Goal: Task Accomplishment & Management: Manage account settings

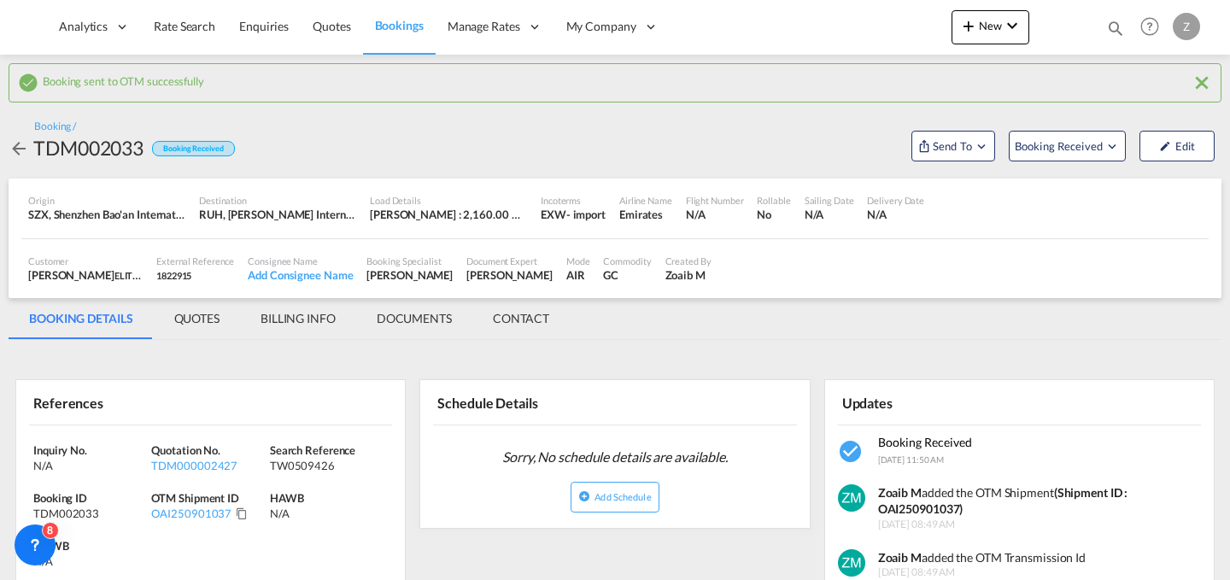
click at [1004, 21] on md-icon "icon-chevron-down" at bounding box center [1012, 25] width 21 height 21
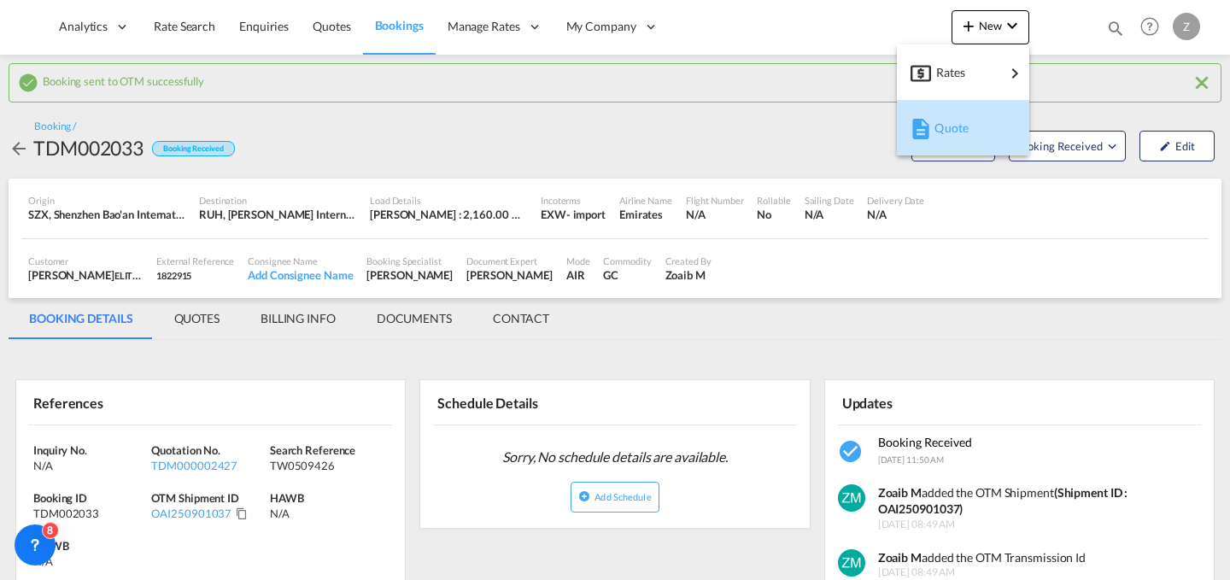
click at [959, 120] on div "Quote" at bounding box center [966, 128] width 63 height 43
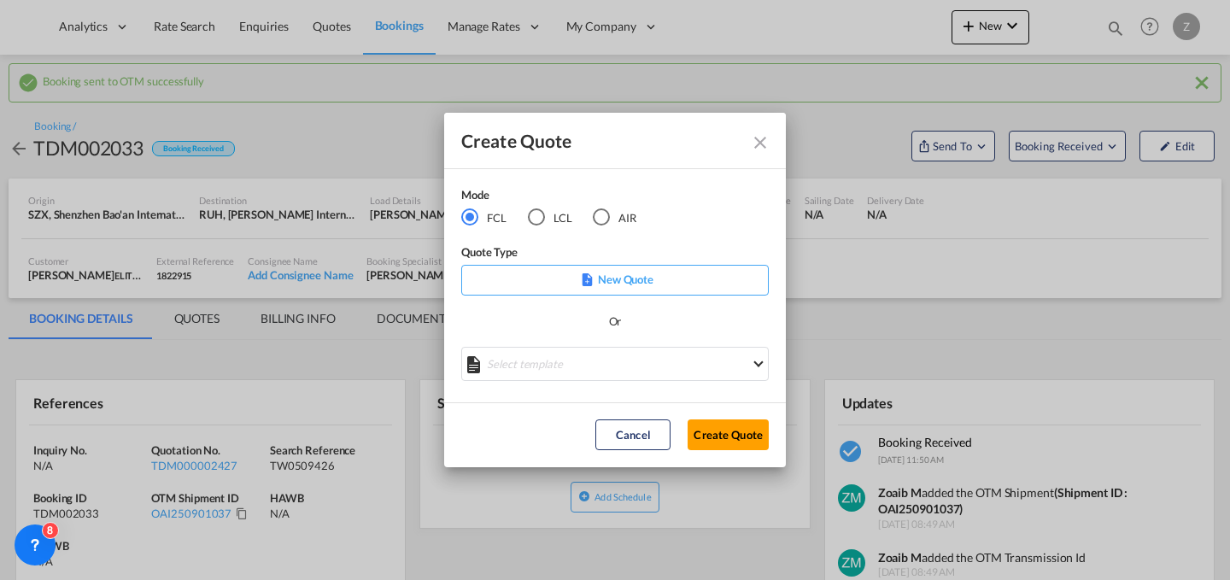
click at [622, 216] on md-radio-button "AIR" at bounding box center [615, 217] width 44 height 19
click at [713, 435] on button "Create Quote" at bounding box center [728, 434] width 81 height 31
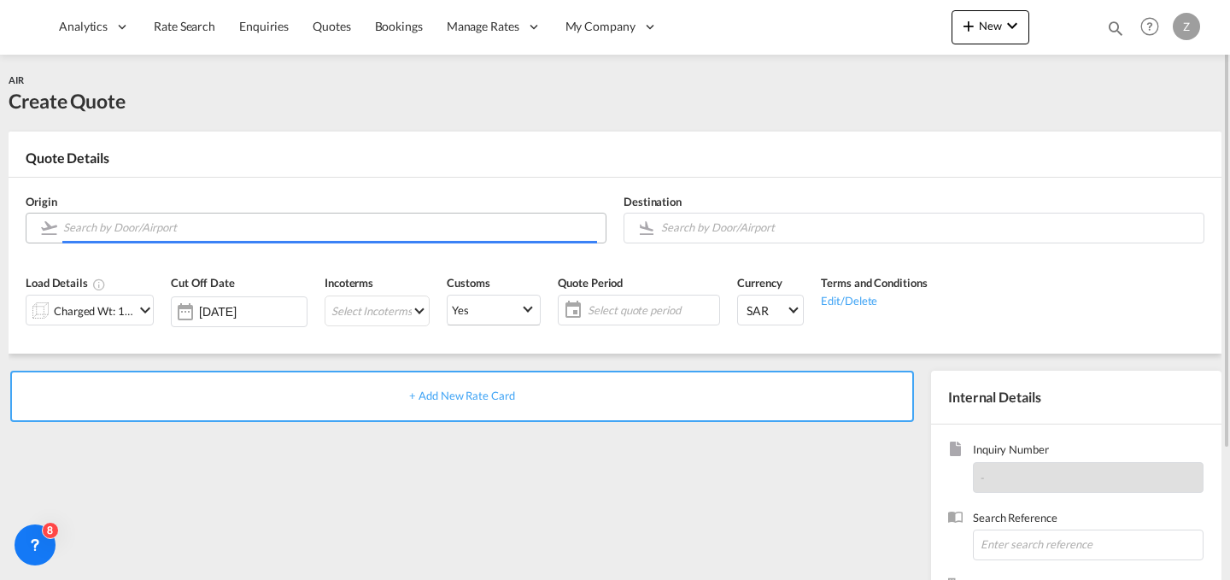
click at [478, 222] on input "Search by Door/Airport" at bounding box center [330, 228] width 534 height 30
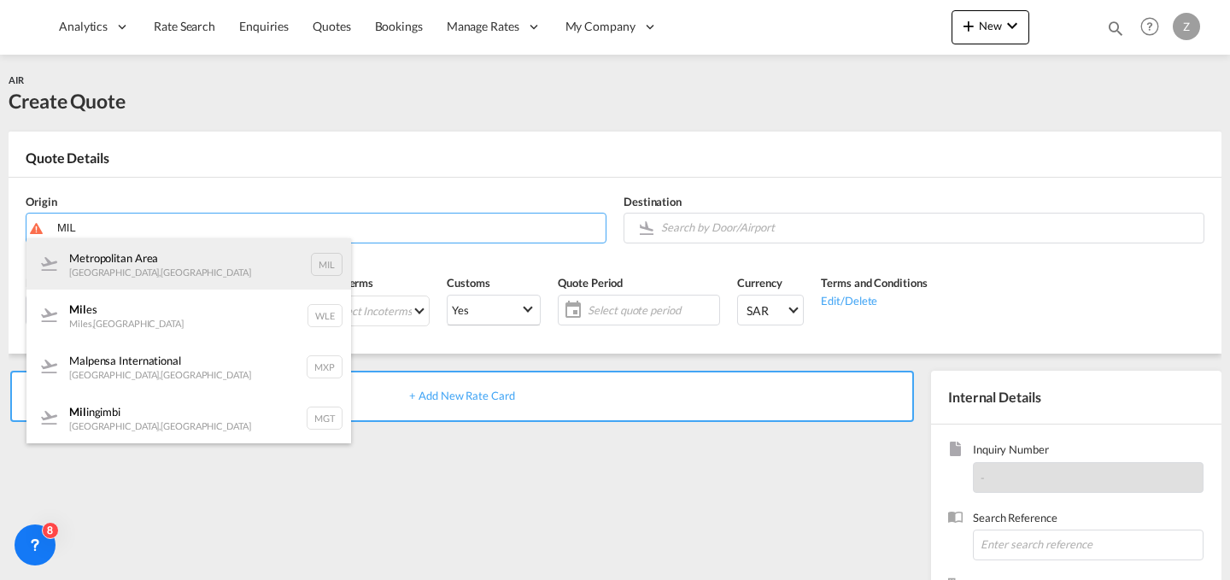
click at [304, 275] on div "[GEOGRAPHIC_DATA] , [GEOGRAPHIC_DATA] MIL" at bounding box center [188, 263] width 325 height 51
type input "[GEOGRAPHIC_DATA], [GEOGRAPHIC_DATA], [GEOGRAPHIC_DATA]"
type input "A"
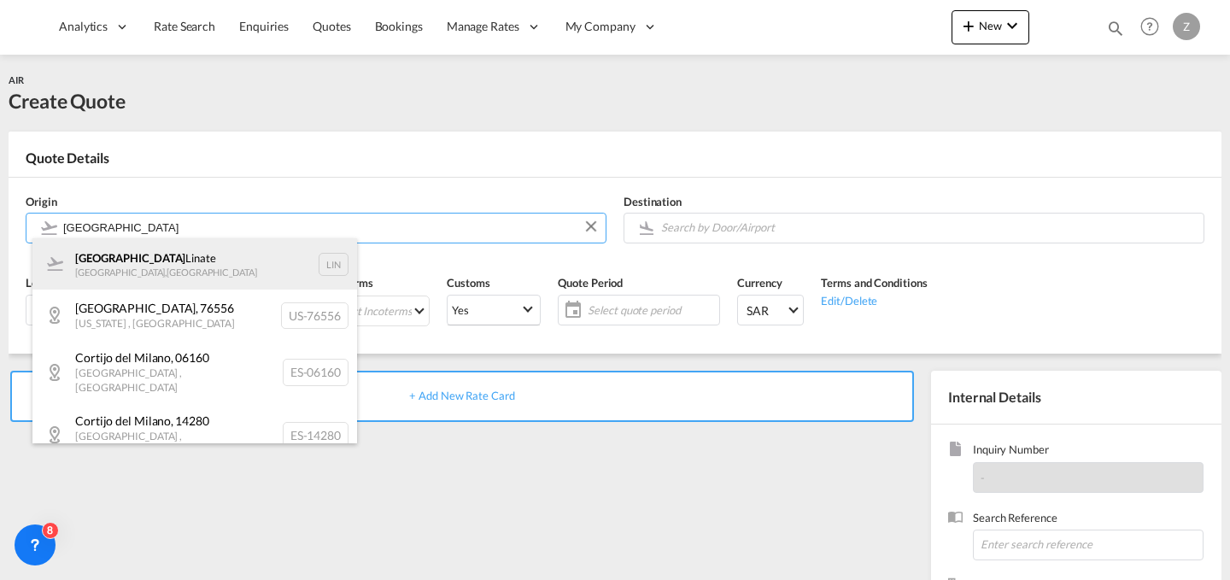
click at [260, 263] on div "Milano Linate [GEOGRAPHIC_DATA] , [GEOGRAPHIC_DATA] LIN" at bounding box center [194, 263] width 325 height 51
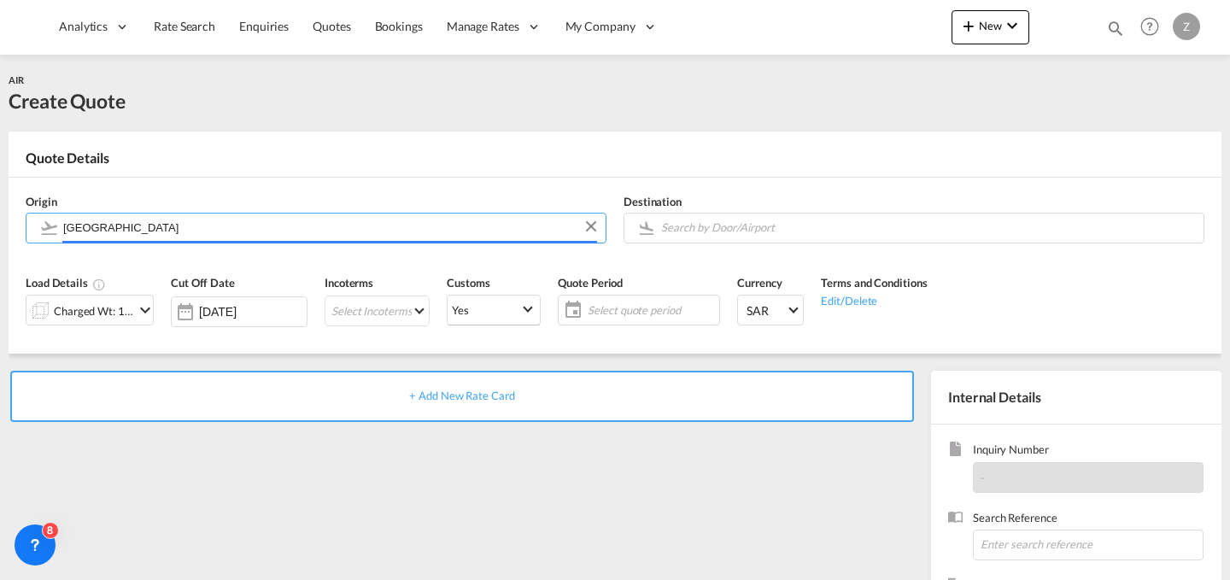
type input "Milano Linate, [GEOGRAPHIC_DATA], LIN"
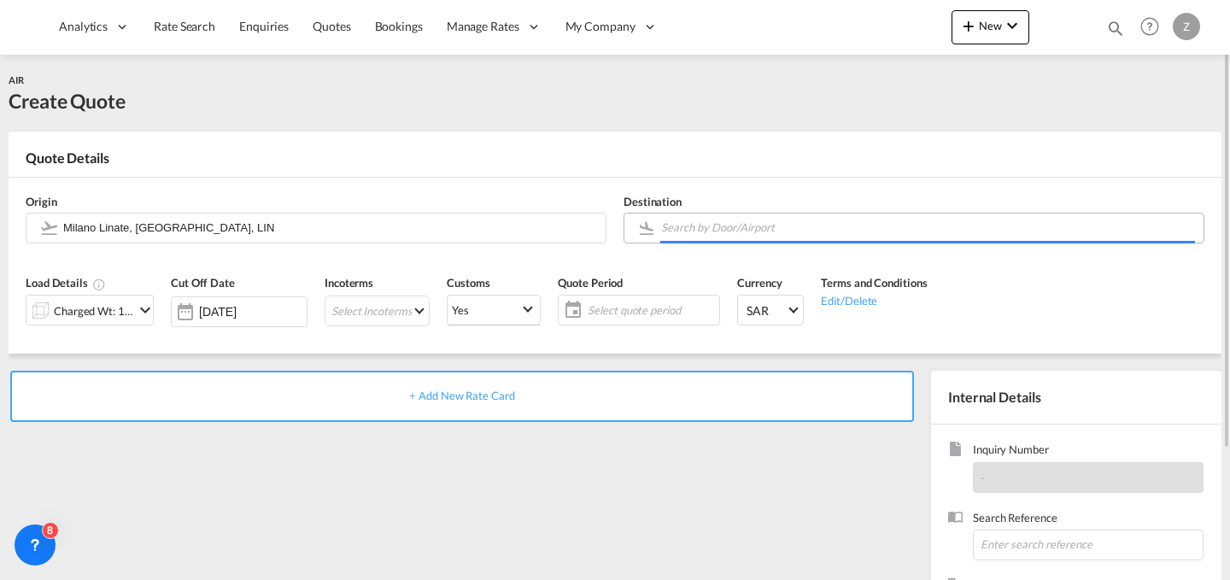
click at [697, 233] on input "Search by Door/Airport" at bounding box center [928, 228] width 534 height 30
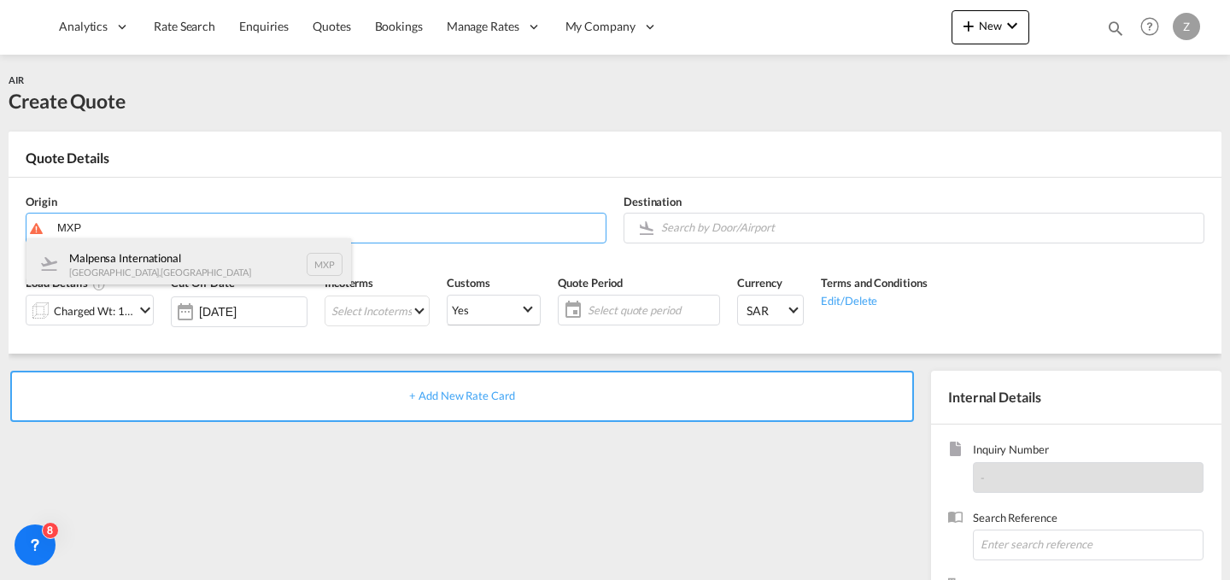
click at [240, 257] on div "Malpensa International [GEOGRAPHIC_DATA] , [GEOGRAPHIC_DATA] MXP" at bounding box center [188, 263] width 325 height 51
type input "Malpensa International, [GEOGRAPHIC_DATA], MXP"
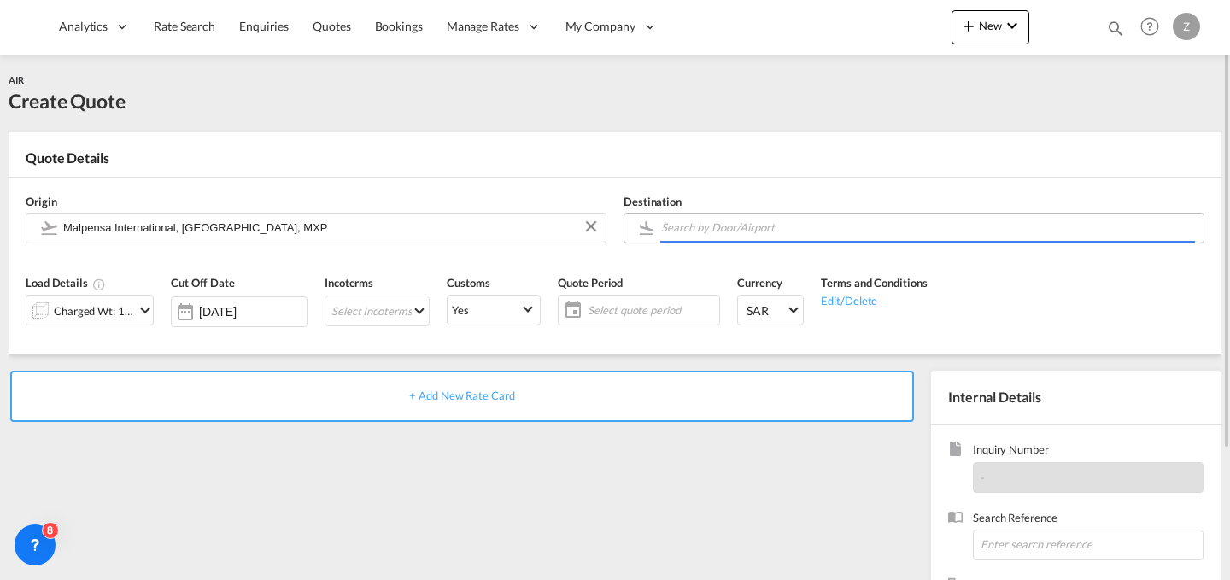
click at [719, 232] on input "Search by Door/Airport" at bounding box center [928, 228] width 534 height 30
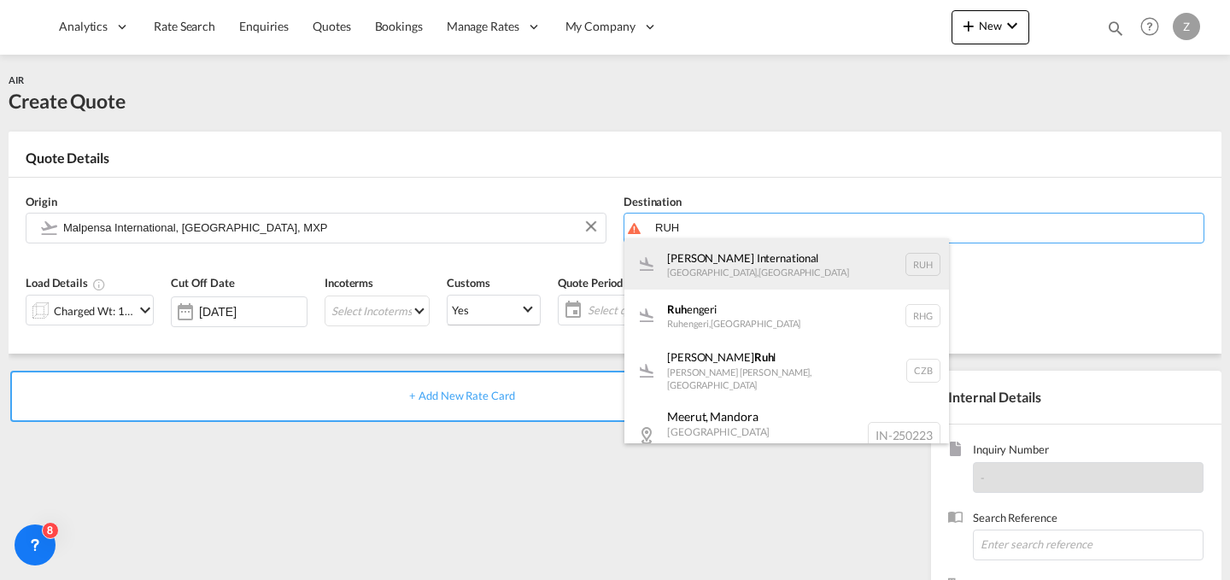
click at [700, 257] on div "[PERSON_NAME] International [GEOGRAPHIC_DATA] , [GEOGRAPHIC_DATA] RUH" at bounding box center [787, 263] width 325 height 51
type input "[PERSON_NAME] International, [GEOGRAPHIC_DATA], RUH"
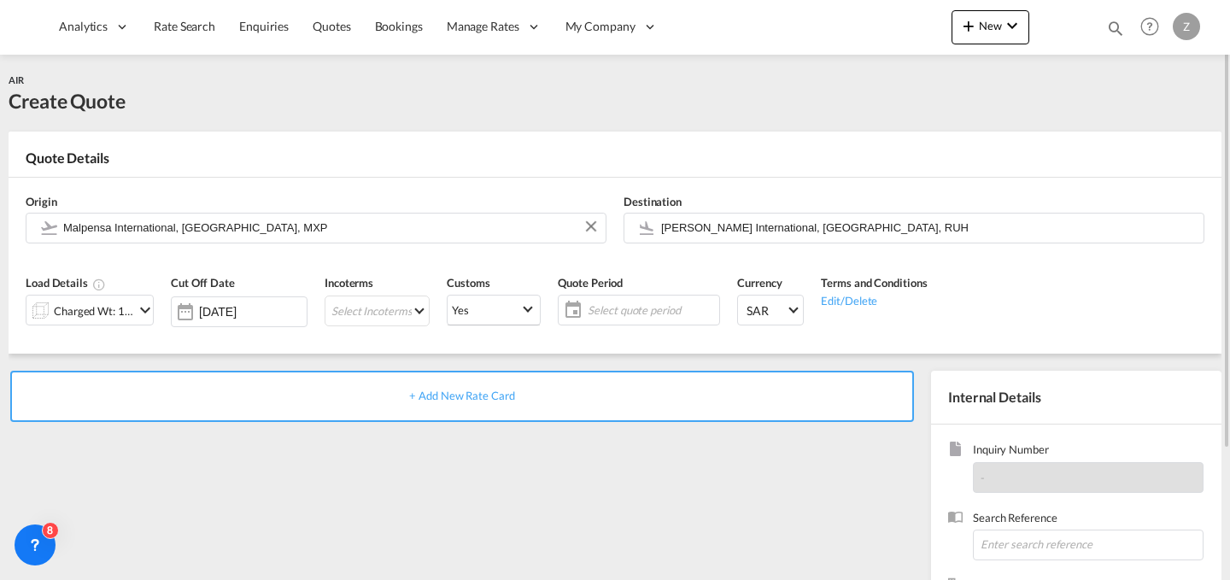
click at [138, 301] on md-icon "icon-chevron-down" at bounding box center [145, 310] width 21 height 21
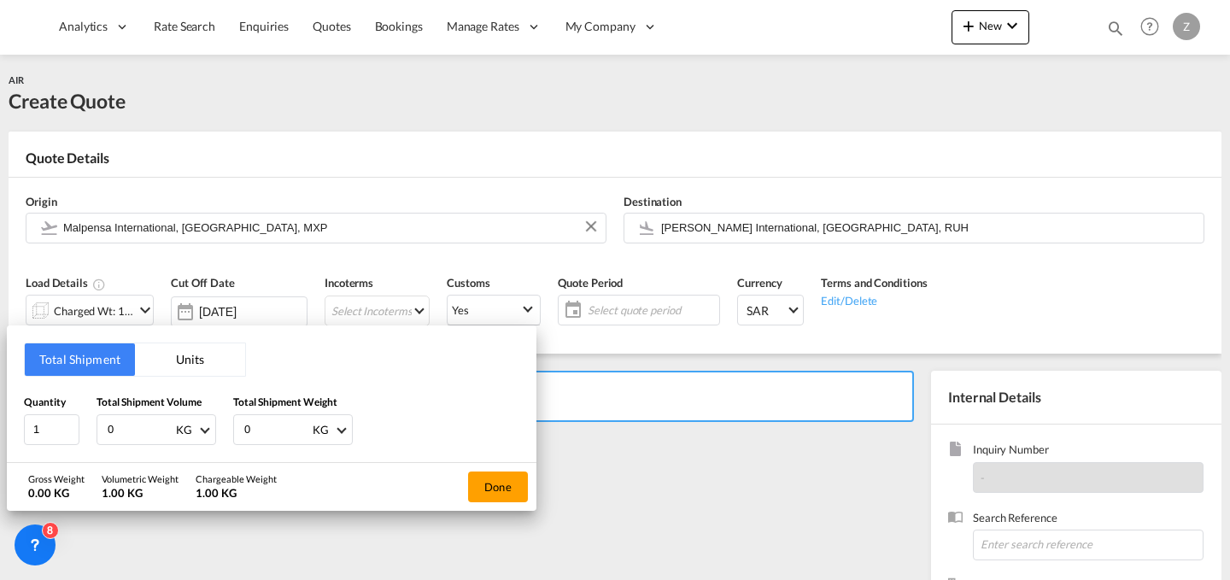
click at [276, 420] on input "0" at bounding box center [277, 429] width 68 height 29
type input "9"
type input "192"
click at [150, 426] on input "0" at bounding box center [140, 429] width 68 height 29
type input "192"
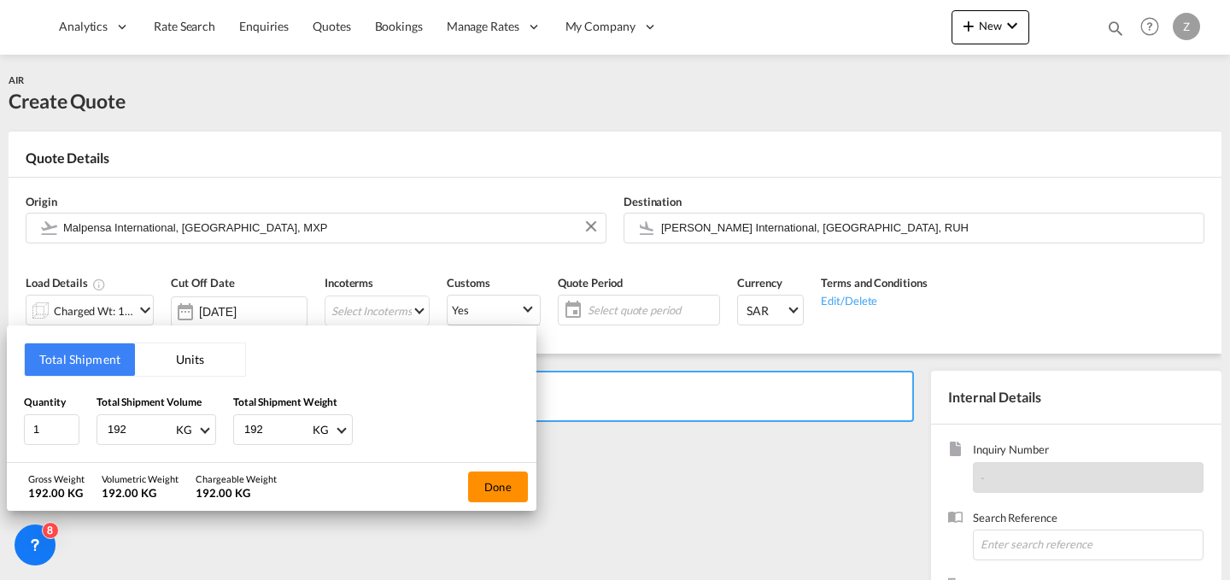
click at [478, 482] on button "Done" at bounding box center [498, 487] width 60 height 31
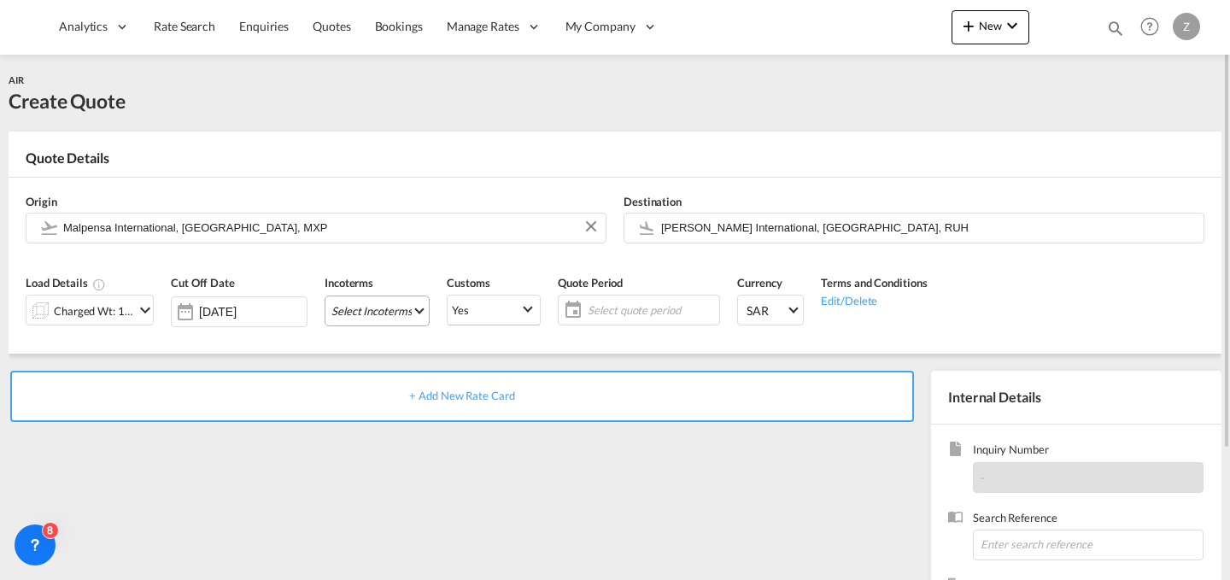
click at [383, 301] on md-select "Select Incoterms FCA - import Free Carrier FCA - export Free Carrier DAP - impo…" at bounding box center [377, 311] width 105 height 31
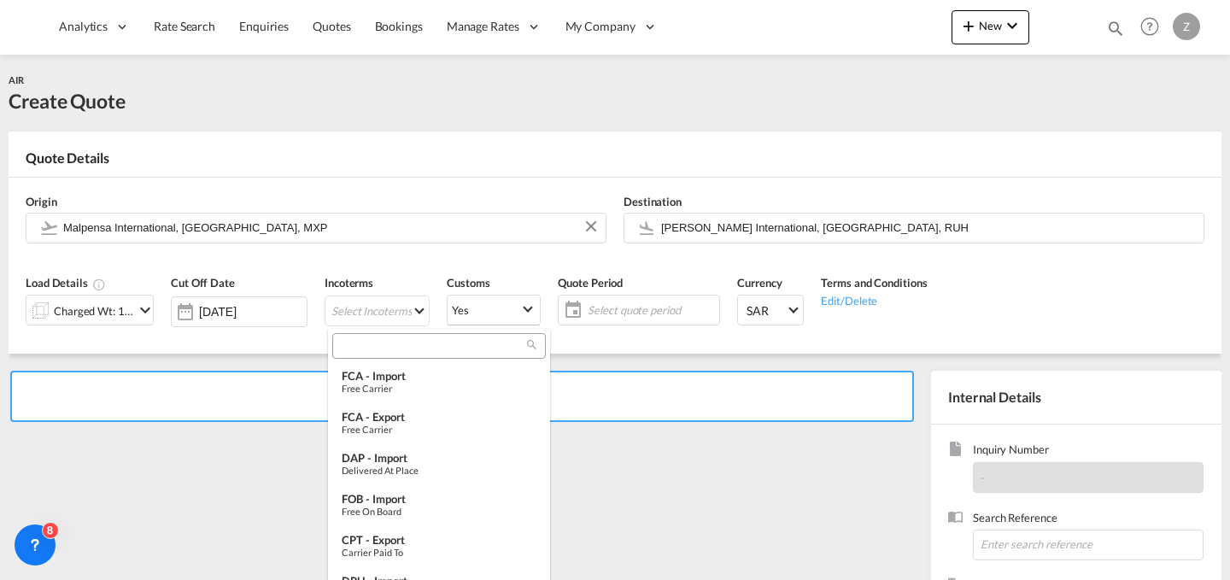
click at [420, 340] on input "search" at bounding box center [432, 345] width 190 height 15
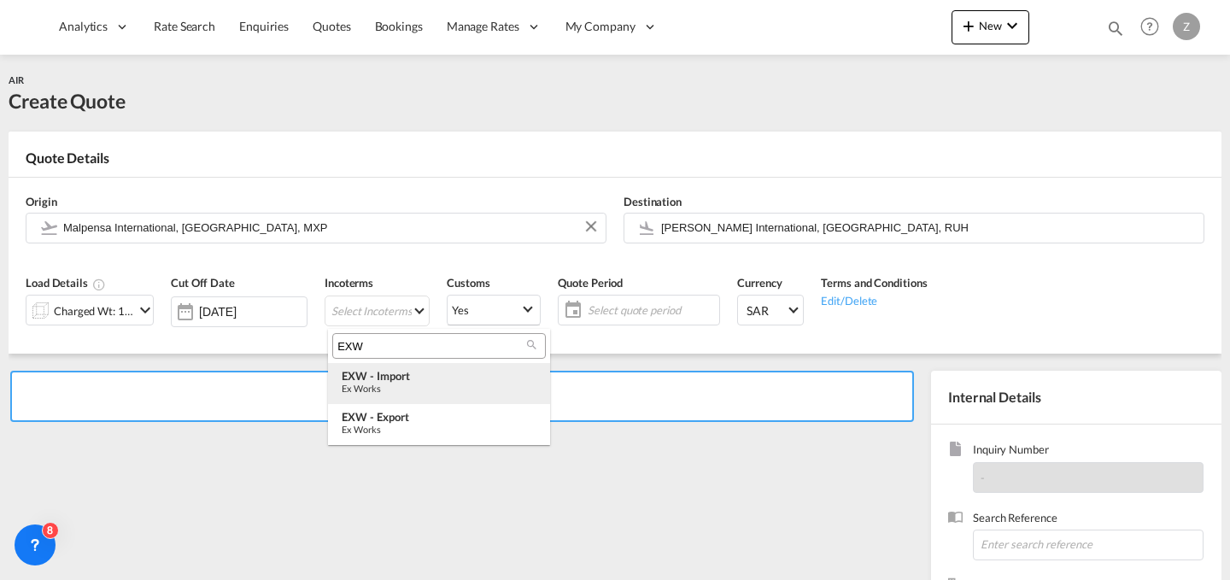
type input "EXW"
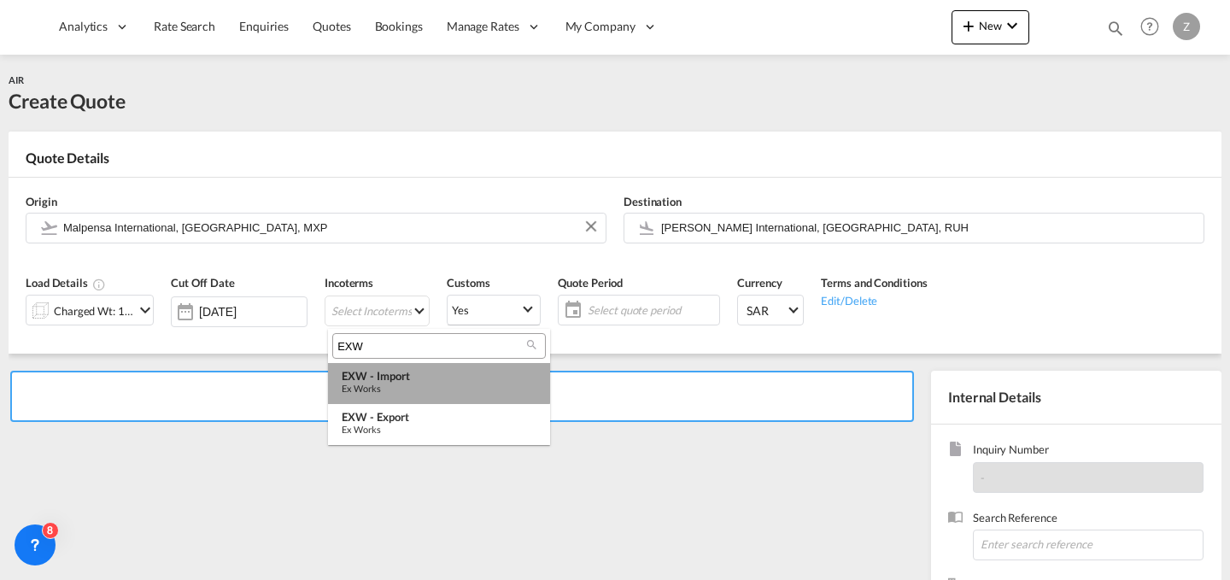
click at [414, 367] on md-option "EXW - import Ex Works" at bounding box center [439, 383] width 222 height 41
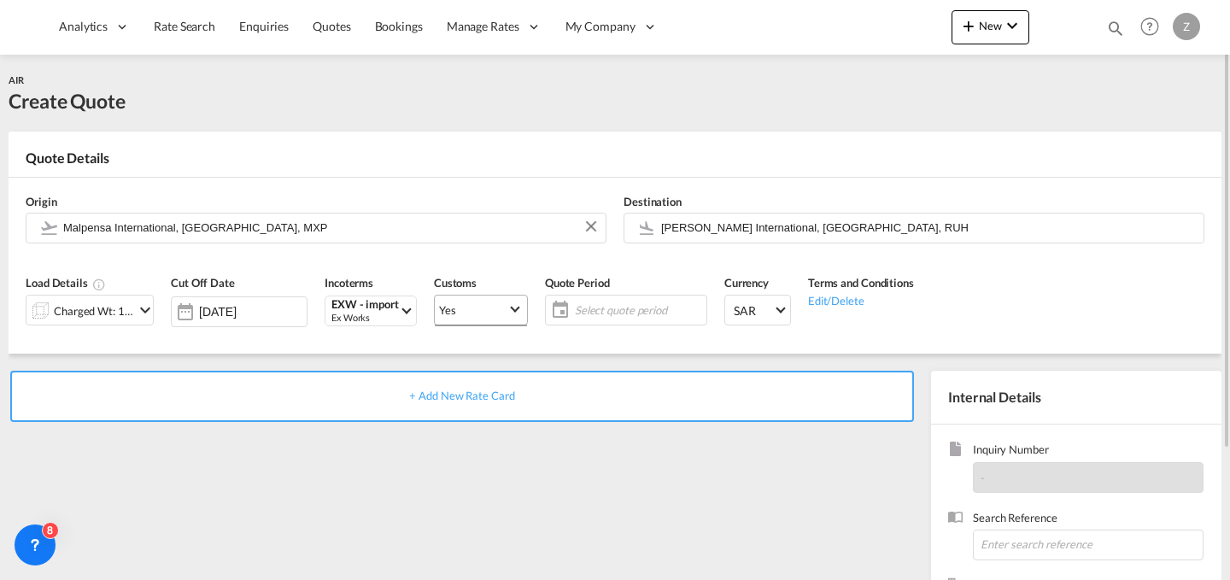
click at [499, 303] on span "Yes" at bounding box center [473, 309] width 68 height 15
click at [509, 348] on md-option "No" at bounding box center [484, 351] width 120 height 41
click at [521, 314] on md-select-value "Yes" at bounding box center [481, 310] width 92 height 32
click at [500, 355] on md-option "No" at bounding box center [484, 351] width 120 height 41
click at [634, 308] on span "Select quote period" at bounding box center [638, 309] width 127 height 15
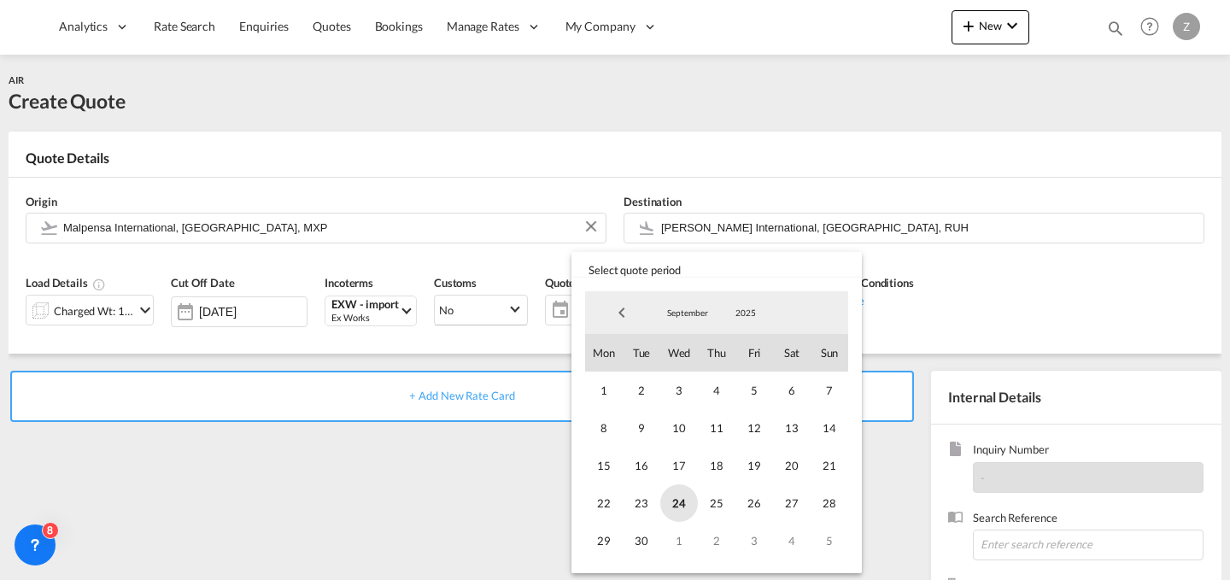
click at [672, 491] on span "24" at bounding box center [679, 503] width 38 height 38
click at [633, 543] on span "30" at bounding box center [642, 541] width 38 height 38
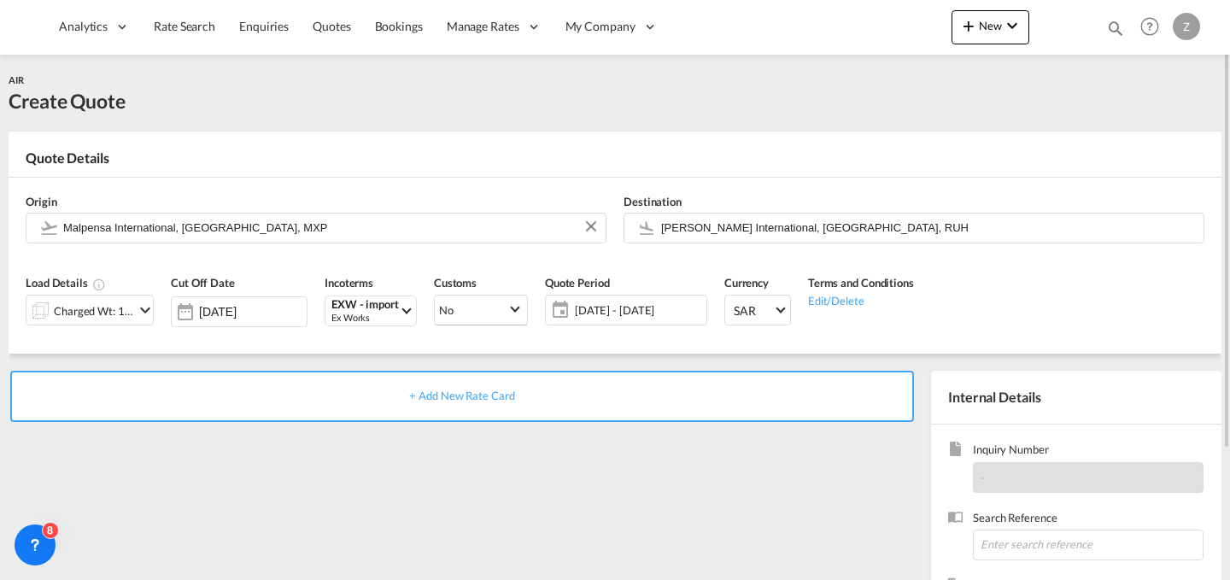
scroll to position [169, 0]
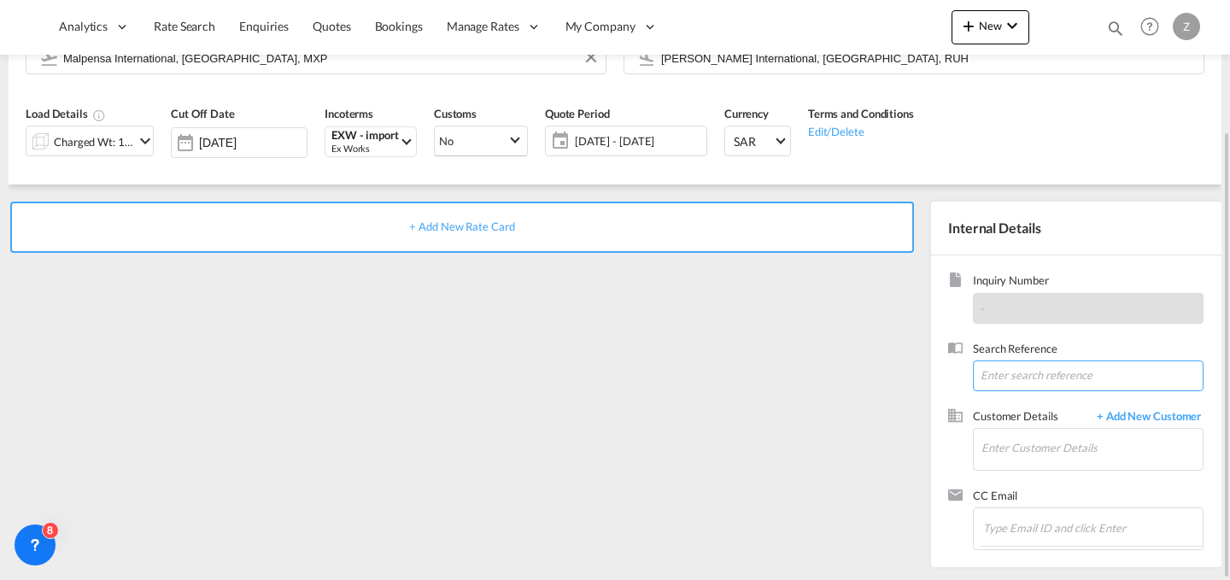
paste input "TW1409499"
click at [1009, 371] on input "TW1409499" at bounding box center [1088, 376] width 231 height 31
type input "TW1409499"
click at [1023, 446] on input "Enter Customer Details" at bounding box center [1092, 448] width 221 height 38
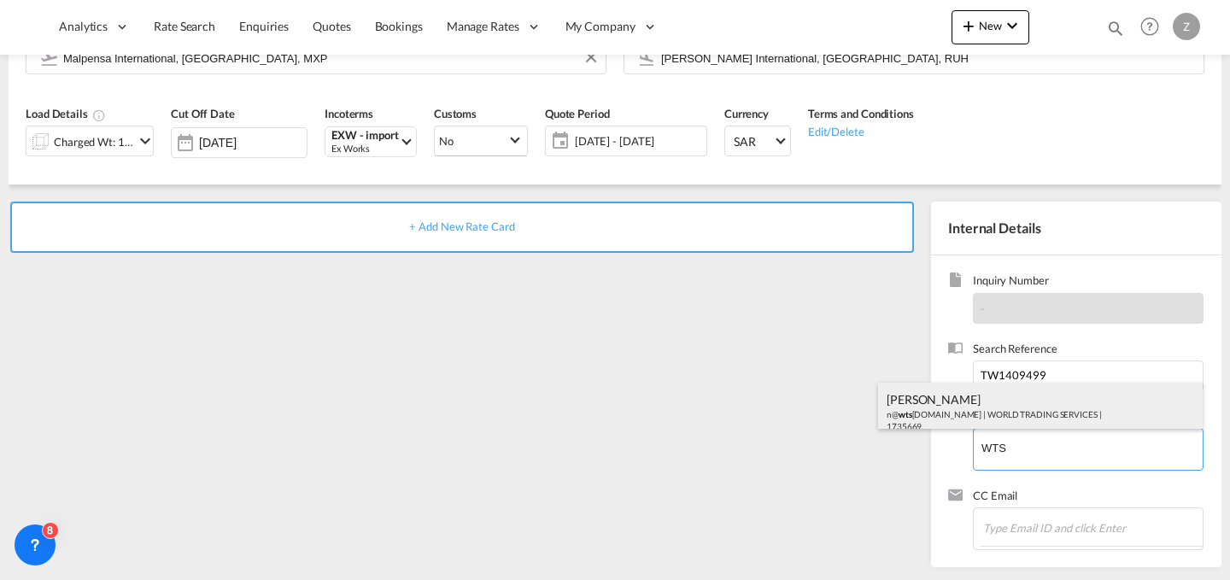
click at [1036, 402] on div "[PERSON_NAME] n@ wts [DOMAIN_NAME] | WORLD TRADING SERVICES | 1735669" at bounding box center [1040, 412] width 325 height 58
type input "WORLD TRADING SERVICES, [PERSON_NAME], n@[DOMAIN_NAME]"
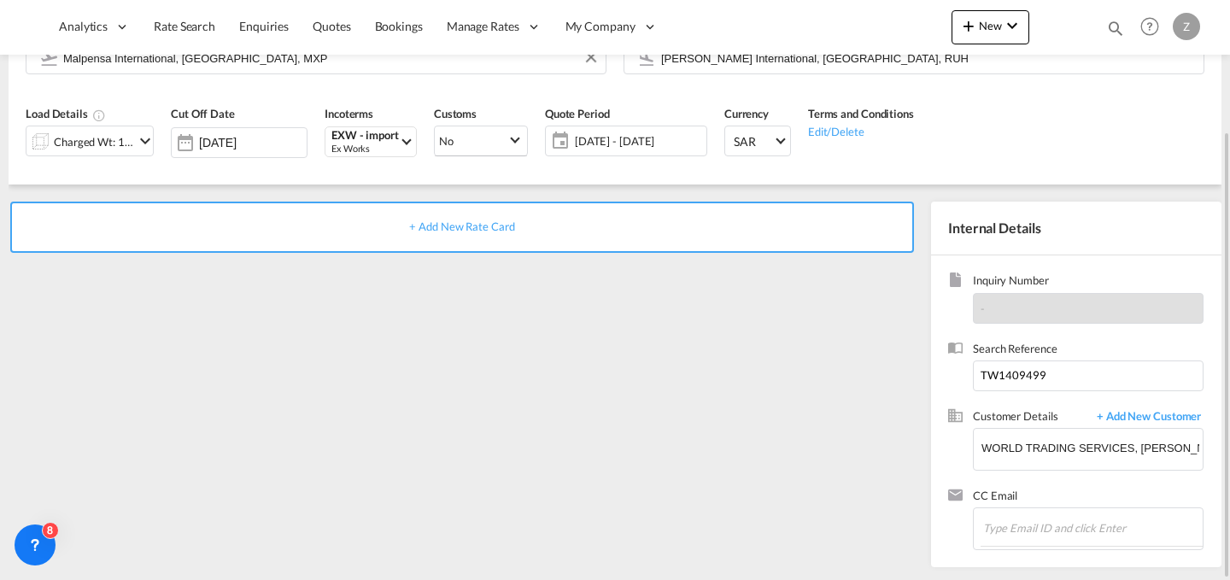
click at [808, 249] on div "+ Add New Rate Card" at bounding box center [462, 227] width 904 height 51
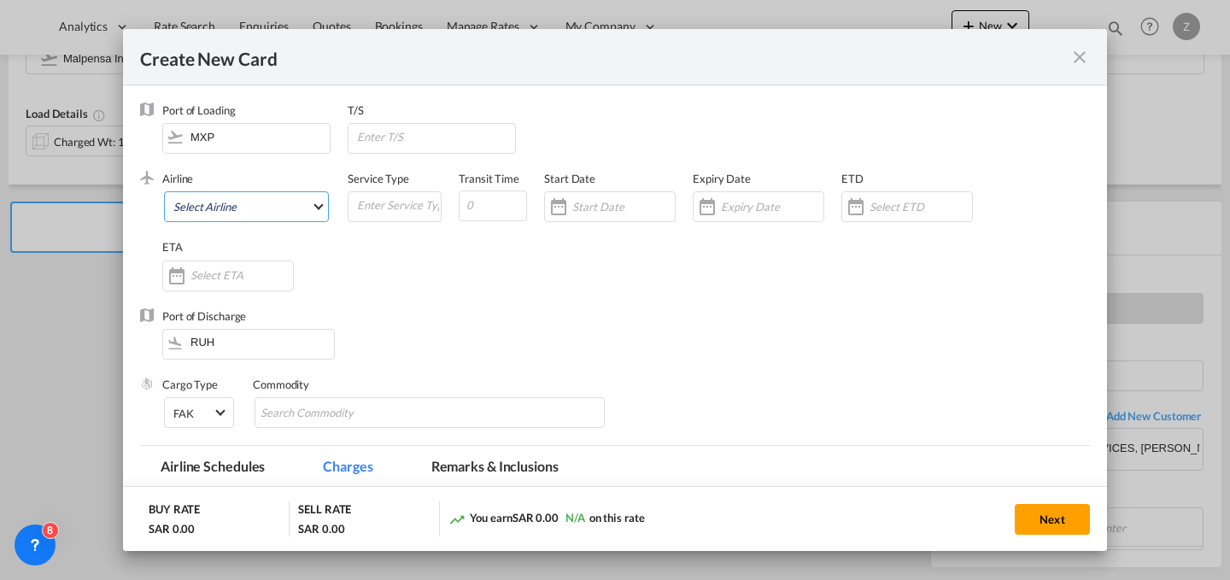
click at [315, 202] on md-select "Select Airline AIR EXPRESS S.A. (1166- / -) CMA CGM Air Cargo (1140-2C / -) DDW…" at bounding box center [246, 206] width 165 height 31
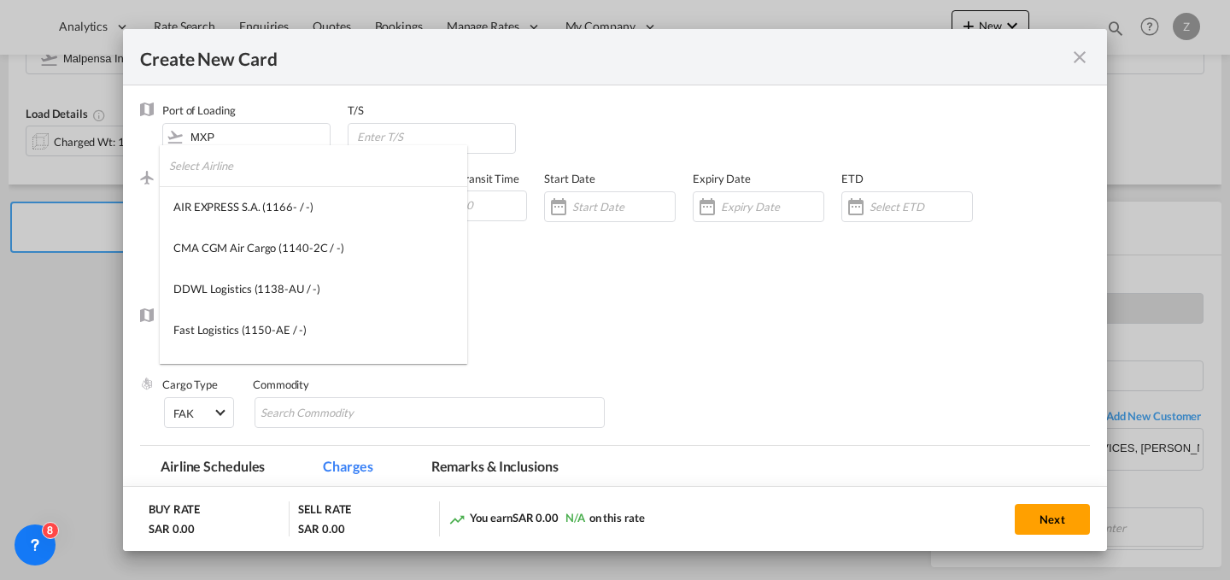
click at [299, 178] on input "search" at bounding box center [318, 165] width 298 height 41
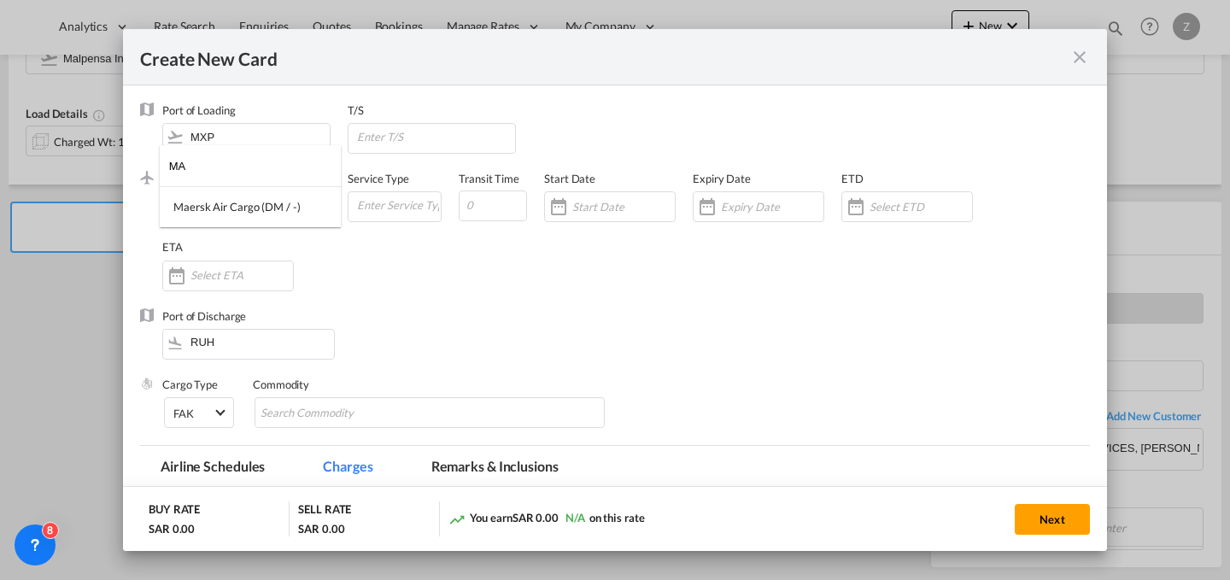
type input "M"
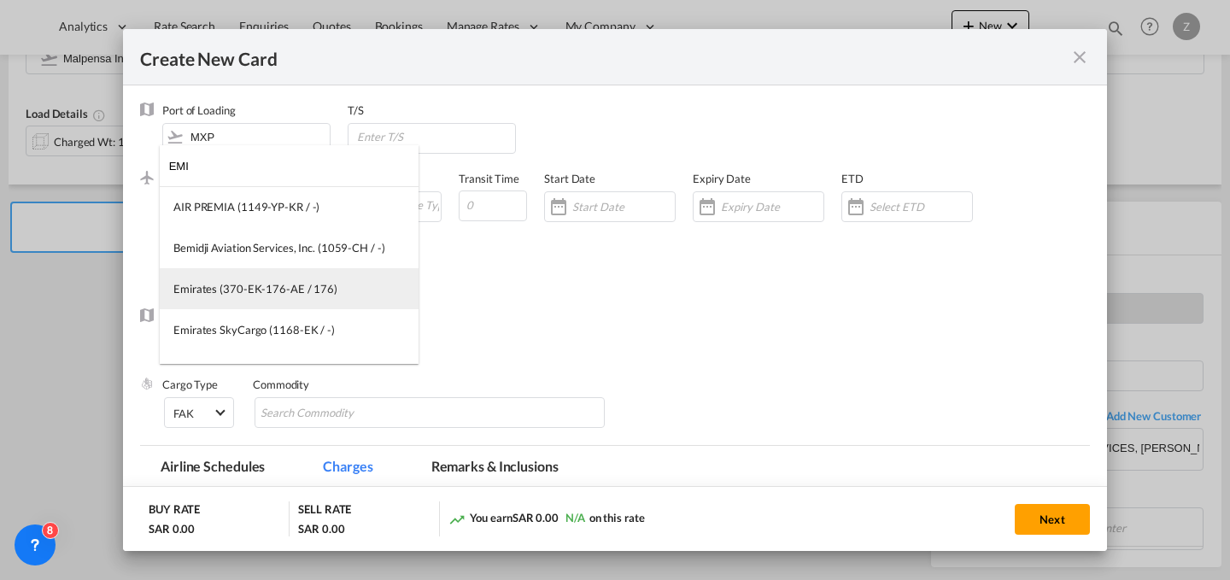
type input "EMI"
click at [272, 290] on div "Emirates (370-EK-176-AE / 176)" at bounding box center [255, 288] width 164 height 15
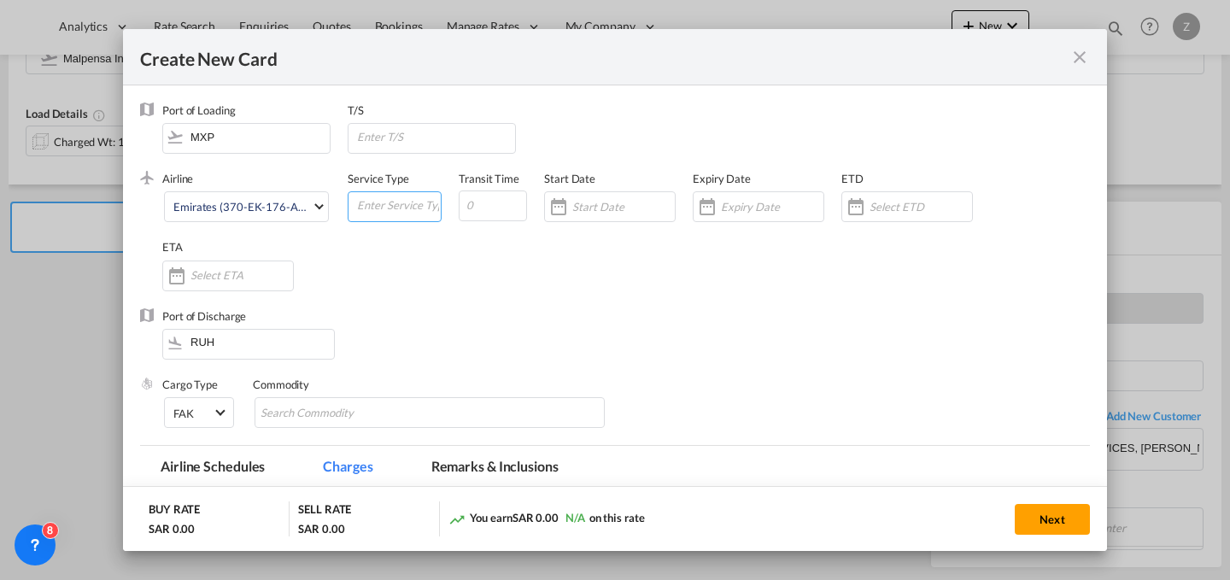
click at [378, 203] on input "Create New CardPort ..." at bounding box center [397, 205] width 85 height 26
type input "AIR"
type input "4"
click at [637, 203] on input "Create New CardPort ..." at bounding box center [623, 207] width 103 height 14
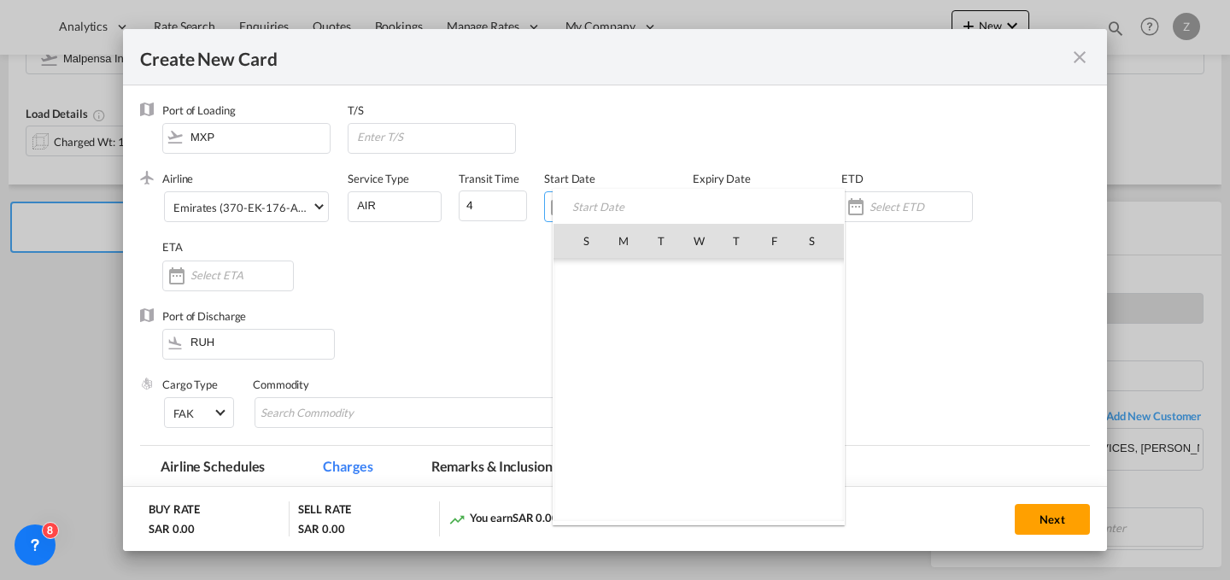
scroll to position [395754, 0]
click at [701, 429] on span "24" at bounding box center [699, 428] width 36 height 36
type input "[DATE]"
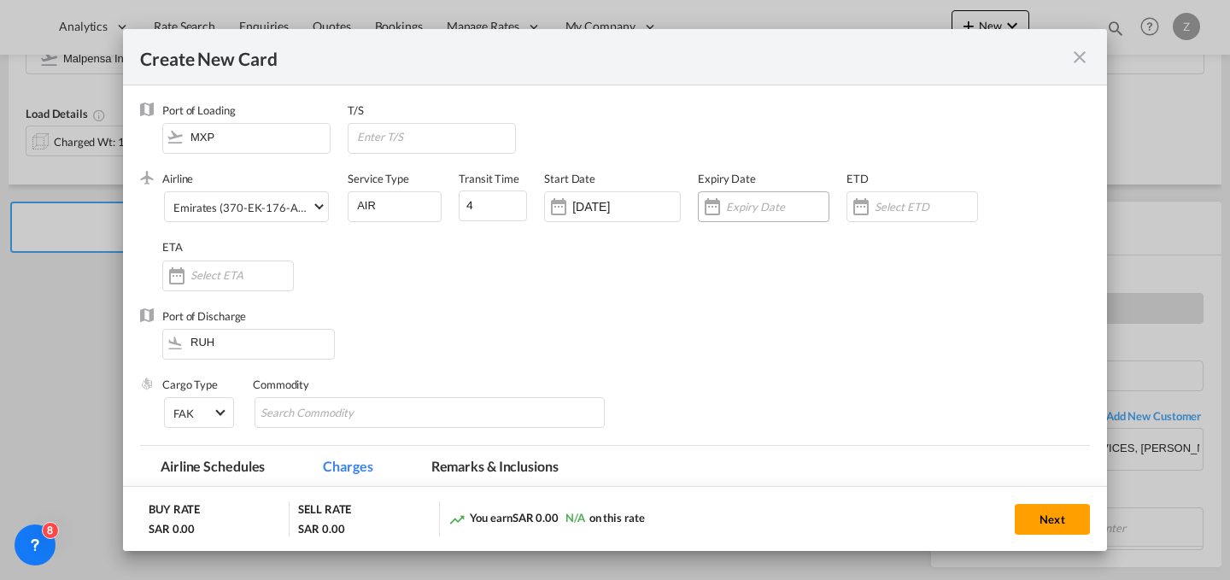
click at [782, 216] on div "Create New CardPort ..." at bounding box center [764, 206] width 132 height 31
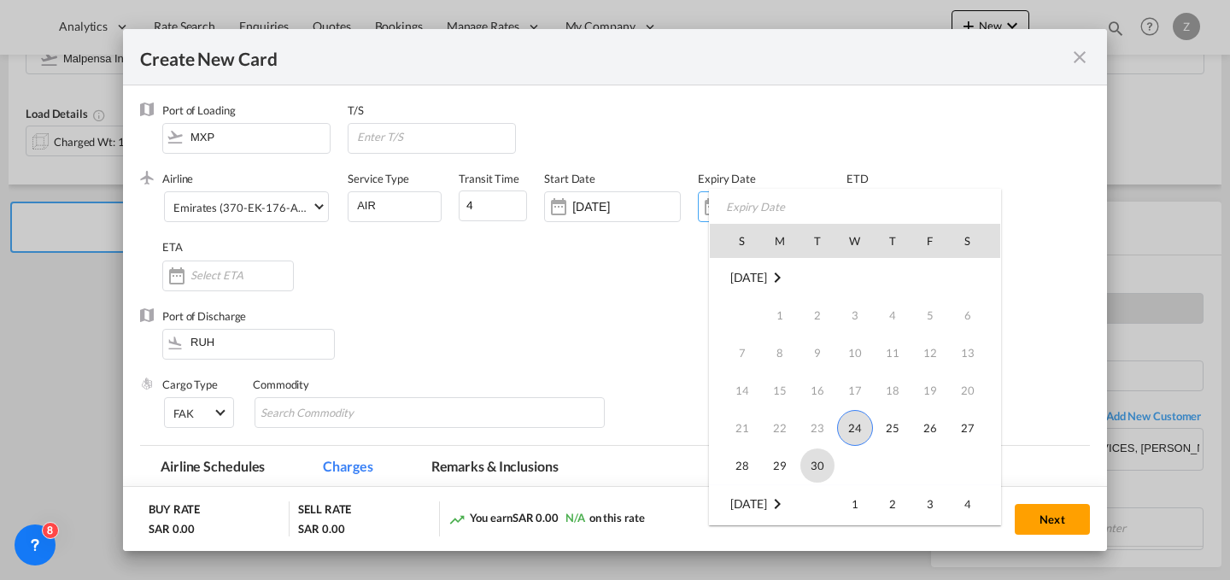
click at [817, 455] on span "30" at bounding box center [818, 466] width 34 height 34
type input "[DATE]"
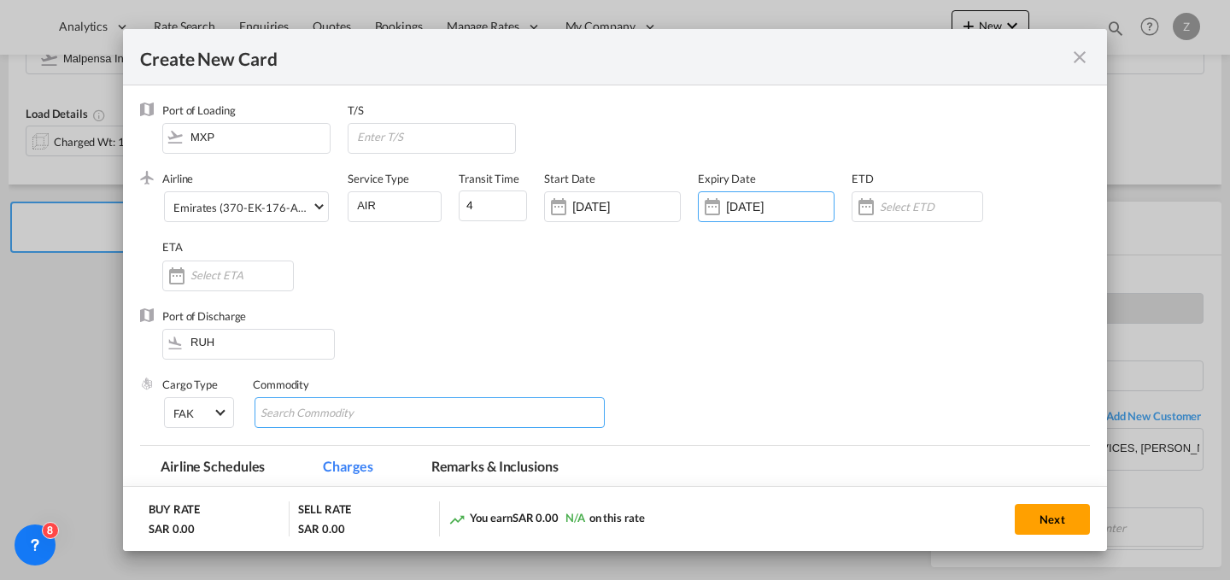
click at [313, 410] on input "Search Commodity" at bounding box center [339, 413] width 156 height 27
type input "GC"
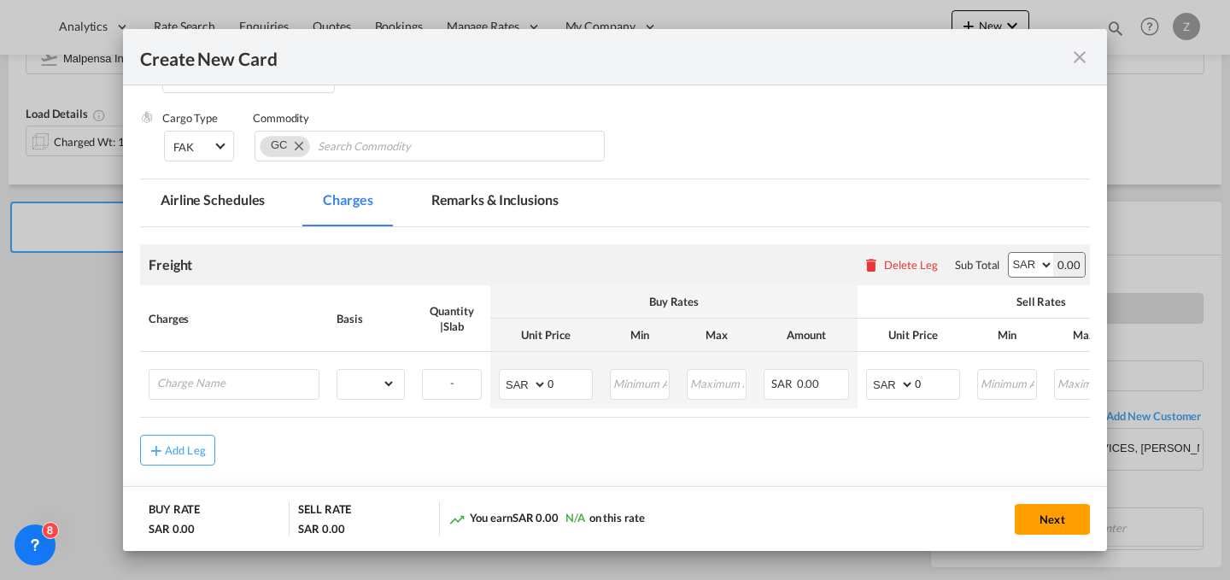
click at [1022, 259] on select "AED AFN ALL AMD ANG AOA ARS AUD AWG AZN BAM BBD BDT BGN BHD BIF BMD BND [PERSON…" at bounding box center [1031, 265] width 44 height 24
click at [937, 378] on input "0" at bounding box center [937, 383] width 44 height 26
type input "1987"
click at [286, 389] on input "Charge Name" at bounding box center [237, 383] width 161 height 26
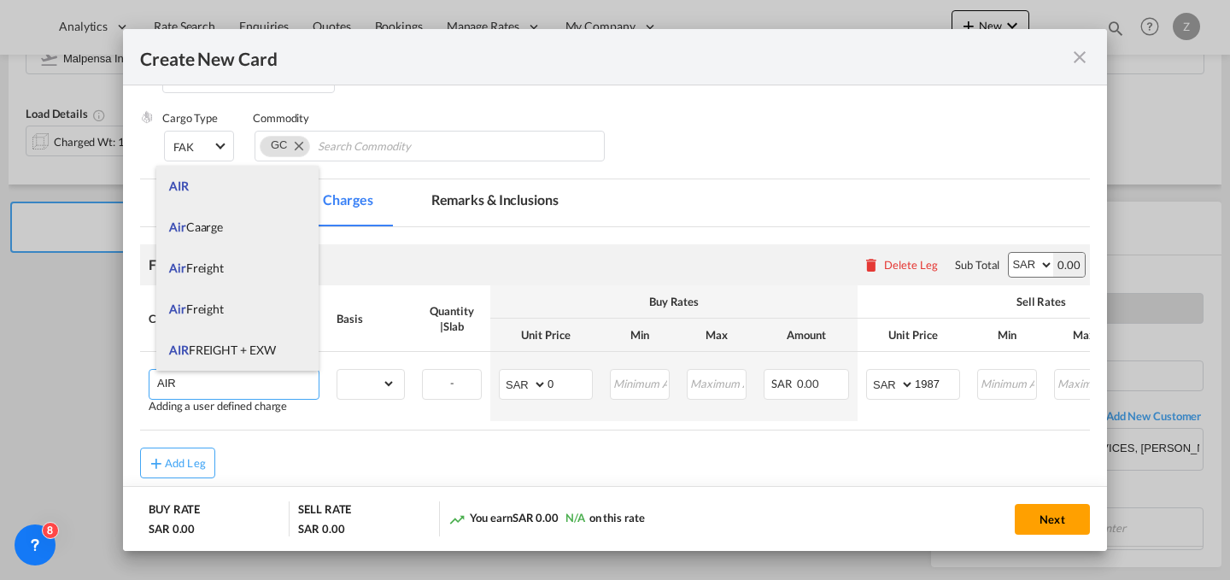
click at [270, 337] on li "AIR FREIGHT + EXW" at bounding box center [237, 350] width 162 height 41
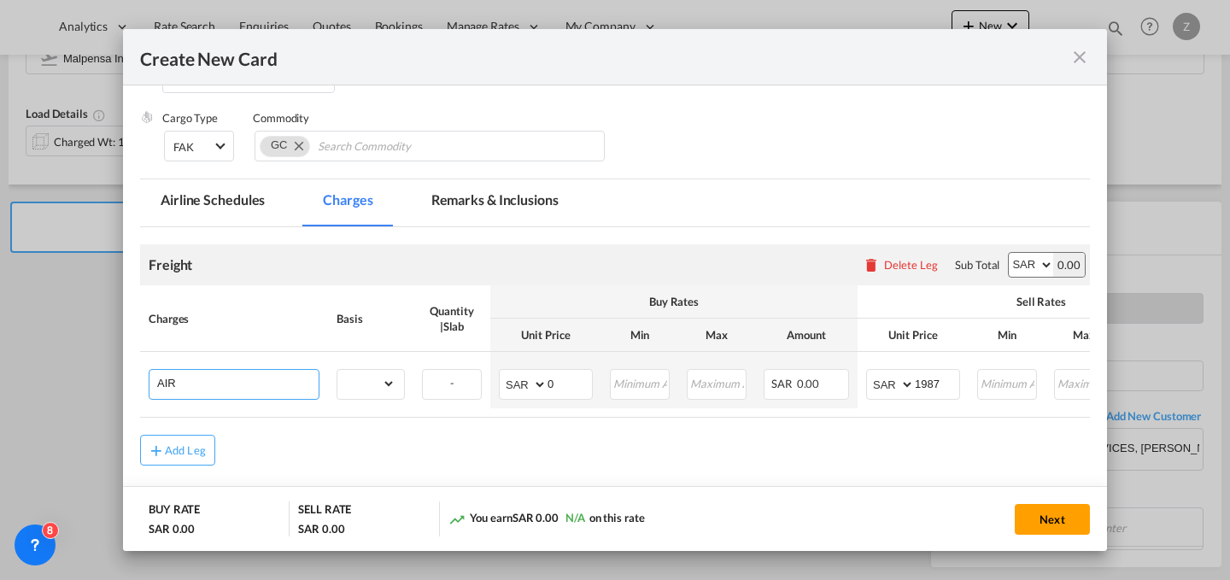
type input "AIR FREIGHT + EXW"
type input "0"
click at [364, 384] on select "gross_weight volumetric_weight per_shipment per_bl per_km % on air freight per_…" at bounding box center [366, 383] width 58 height 27
select select "per_shipment"
click at [337, 370] on select "gross_weight volumetric_weight per_shipment per_bl per_km % on air freight per_…" at bounding box center [366, 383] width 58 height 27
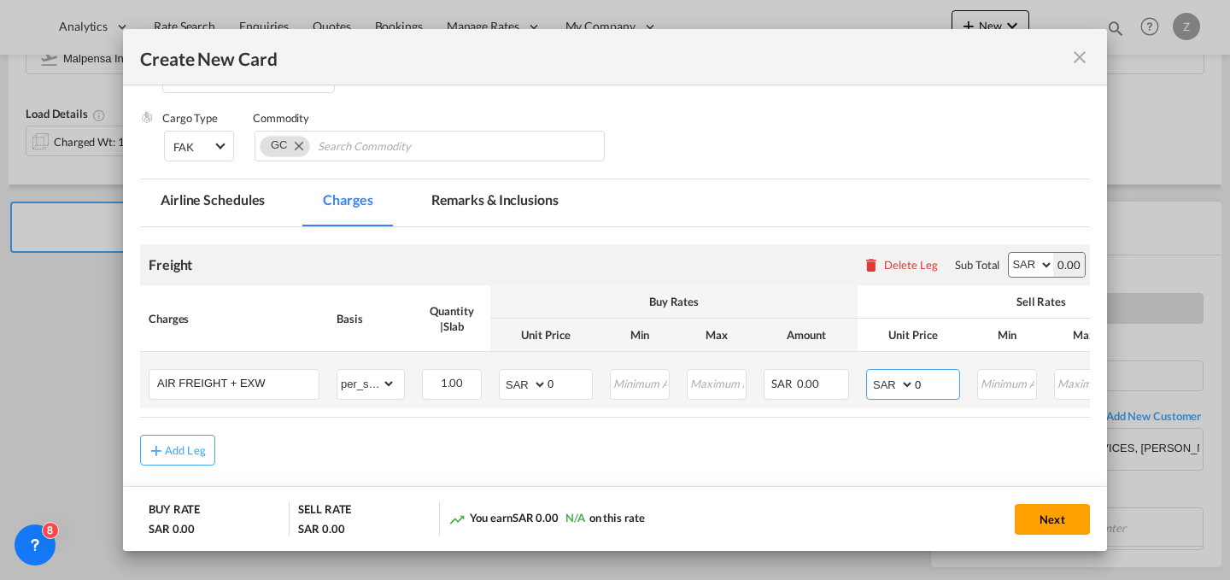
click at [956, 387] on input "0" at bounding box center [937, 383] width 44 height 26
type input "1987"
click at [578, 385] on input "0" at bounding box center [570, 383] width 44 height 26
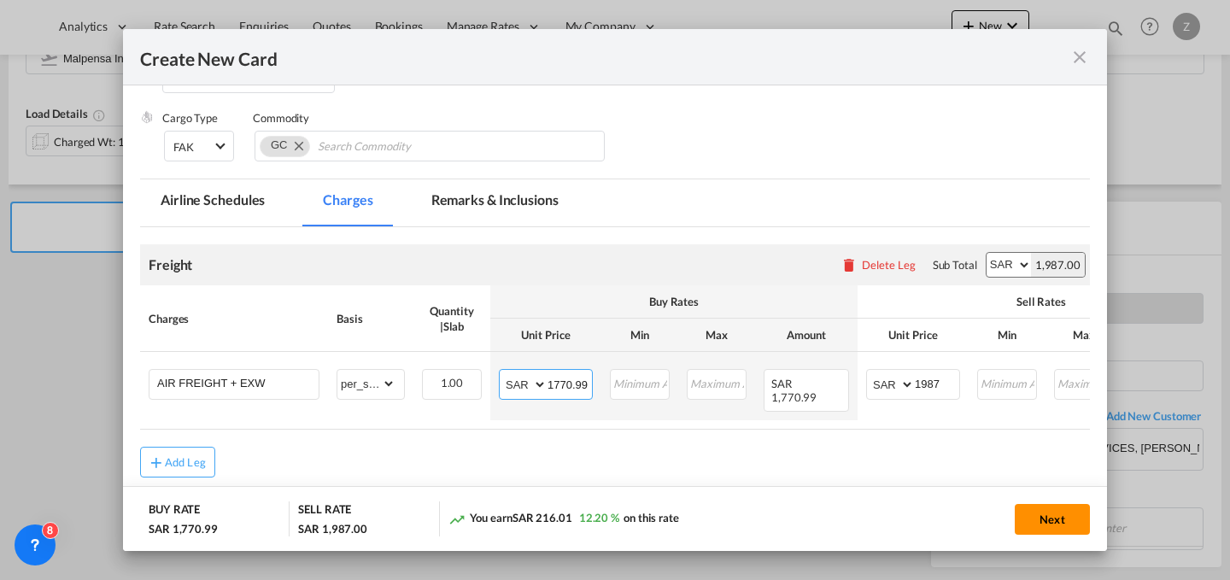
type input "1770.99"
click at [1058, 517] on button "Next" at bounding box center [1052, 519] width 75 height 31
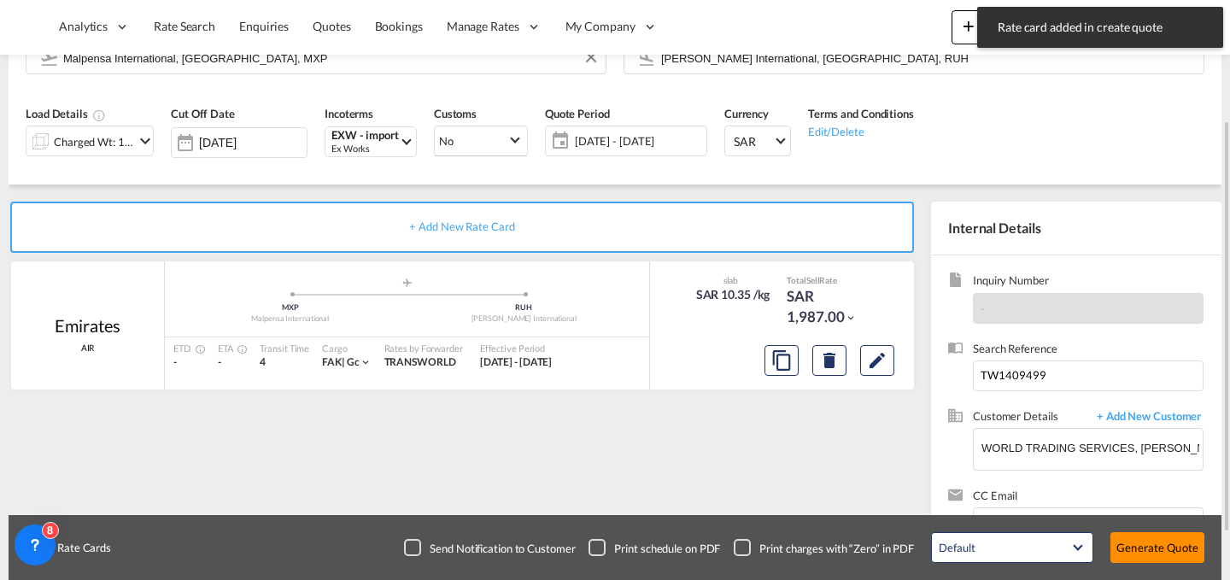
click at [1170, 539] on button "Generate Quote" at bounding box center [1158, 547] width 94 height 31
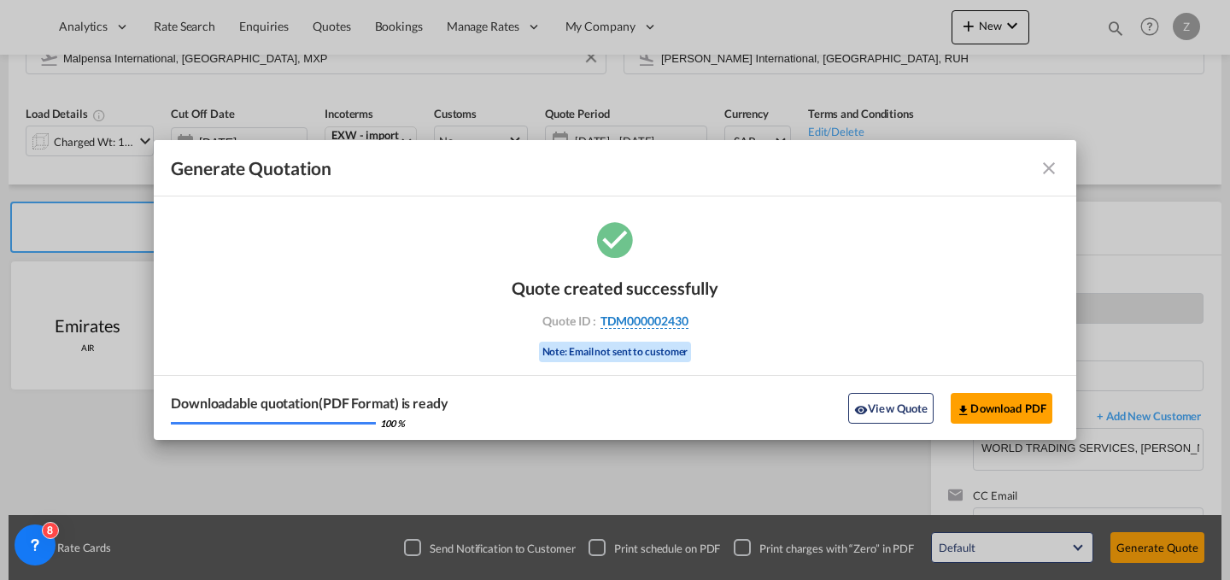
click at [648, 322] on span "TDM000002430" at bounding box center [645, 321] width 88 height 15
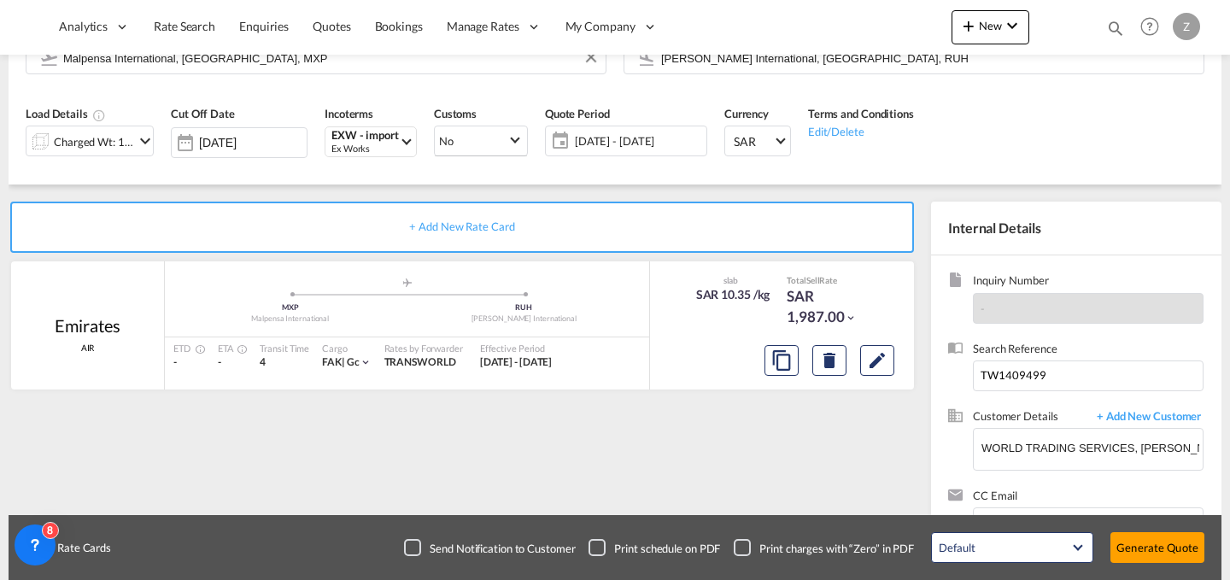
click at [648, 322] on div "Quote created successfully Quote ID : TDM000002430 Note: Email not sent to cust…" at bounding box center [615, 303] width 103 height 57
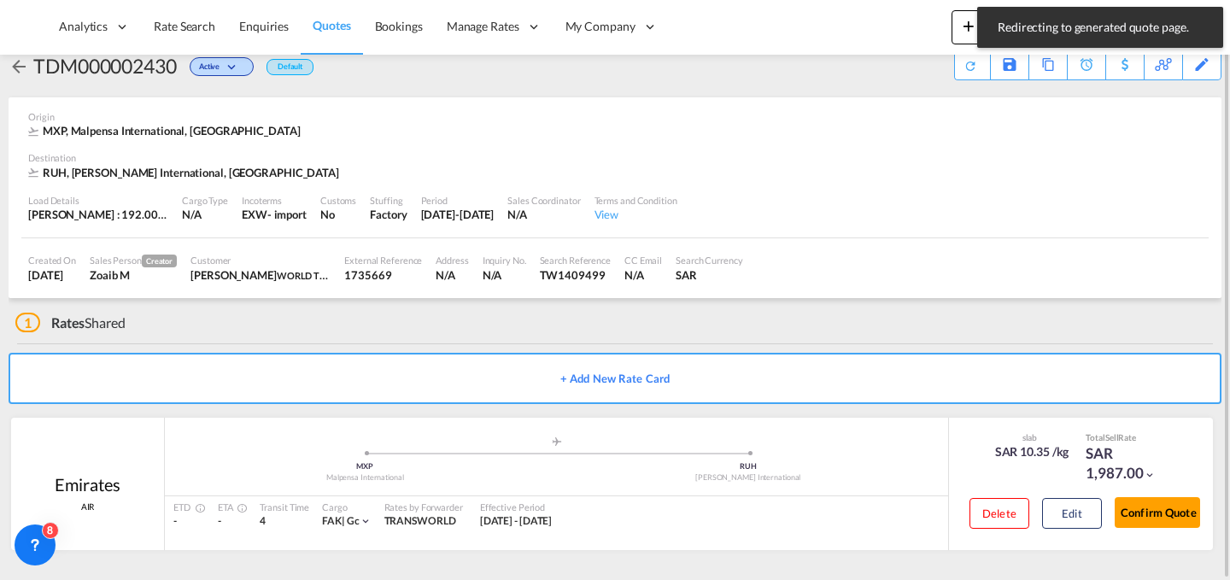
scroll to position [32, 0]
click at [1170, 504] on button "Confirm Quote" at bounding box center [1157, 512] width 85 height 31
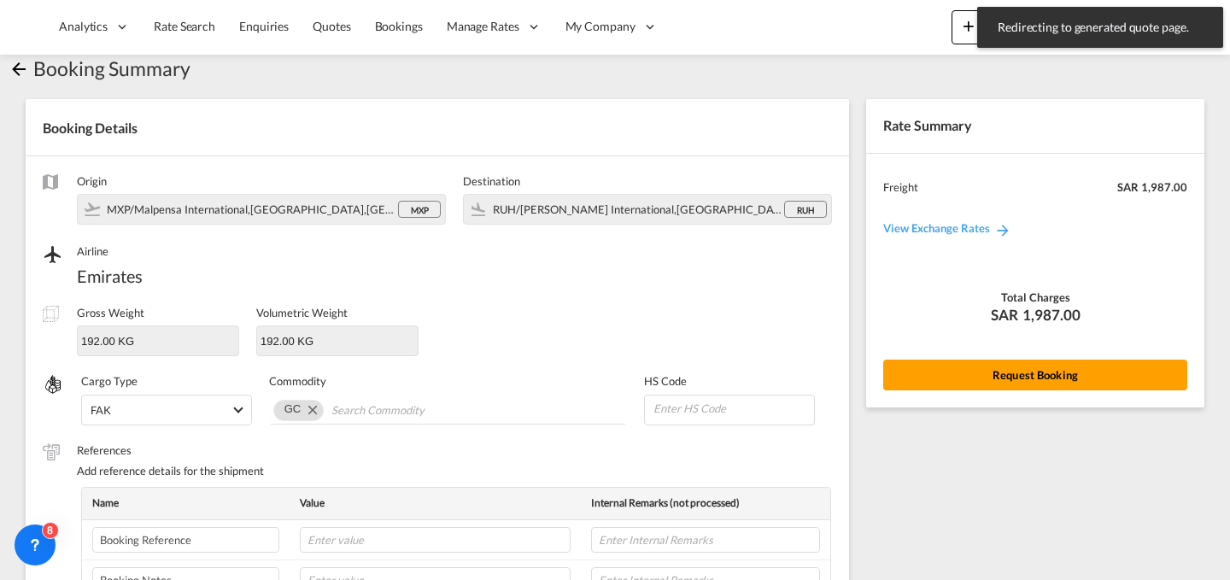
scroll to position [569, 0]
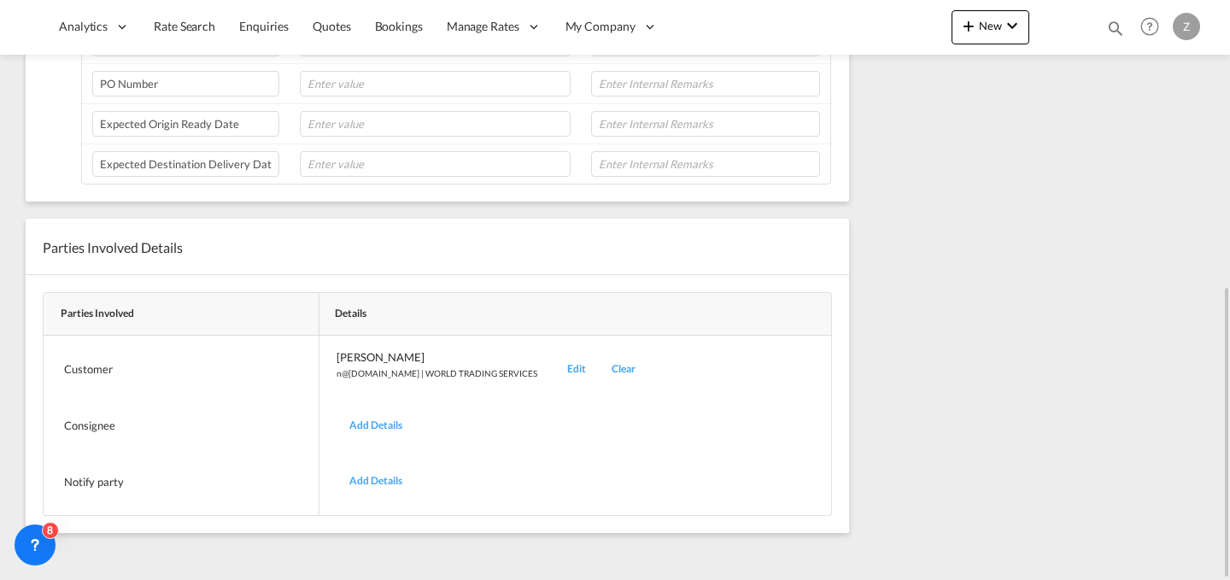
click at [554, 366] on div "Edit" at bounding box center [576, 369] width 44 height 40
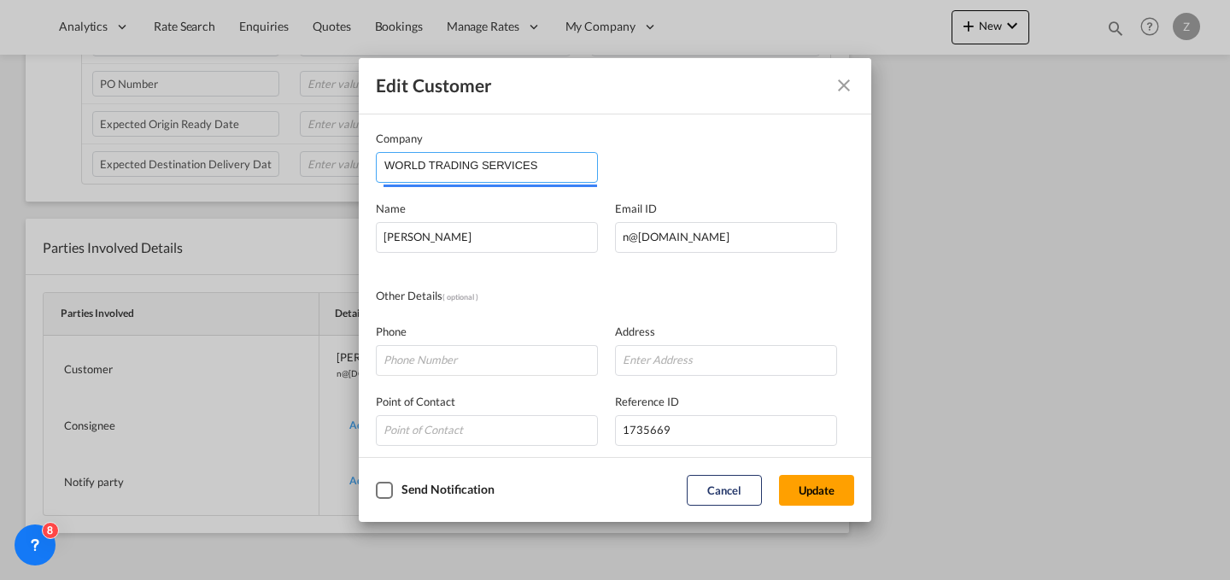
drag, startPoint x: 580, startPoint y: 167, endPoint x: 243, endPoint y: 161, distance: 336.7
click at [243, 161] on div "Edit Customer Company WORLD TRADING SERVICES Name [PERSON_NAME] Email ID [EMAIL…" at bounding box center [615, 290] width 1230 height 580
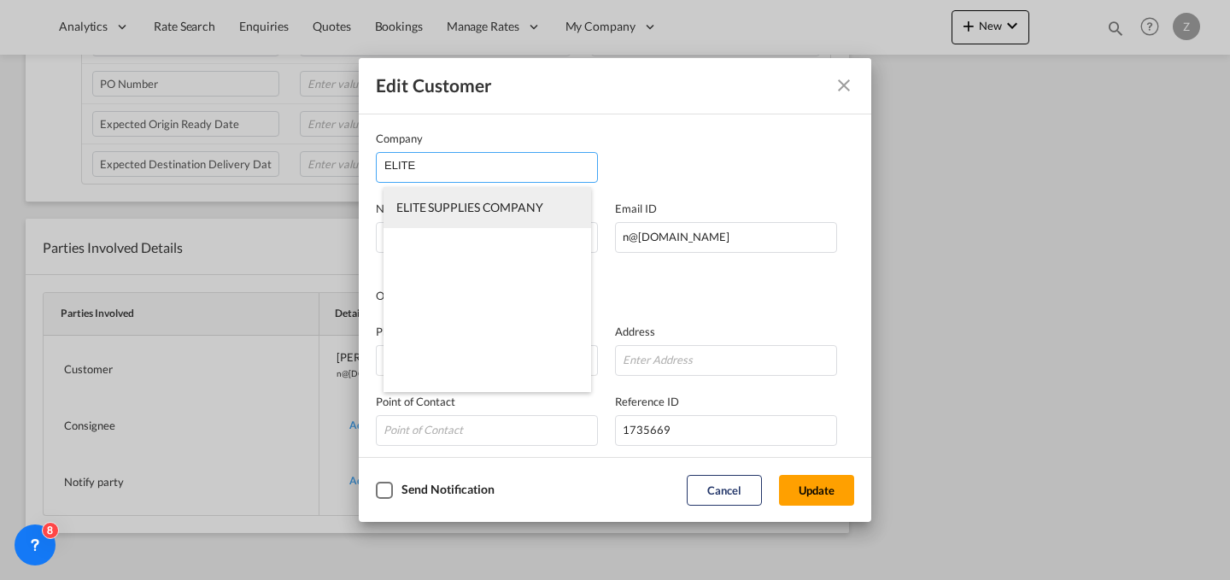
click at [437, 199] on li "ELITE SUPPLIES COMPANY" at bounding box center [488, 207] width 208 height 41
type input "ELITE SUPPLIES COMPANY"
type input "[PERSON_NAME][EMAIL_ADDRESS][DOMAIN_NAME]"
type input "564309998"
type input "1822915"
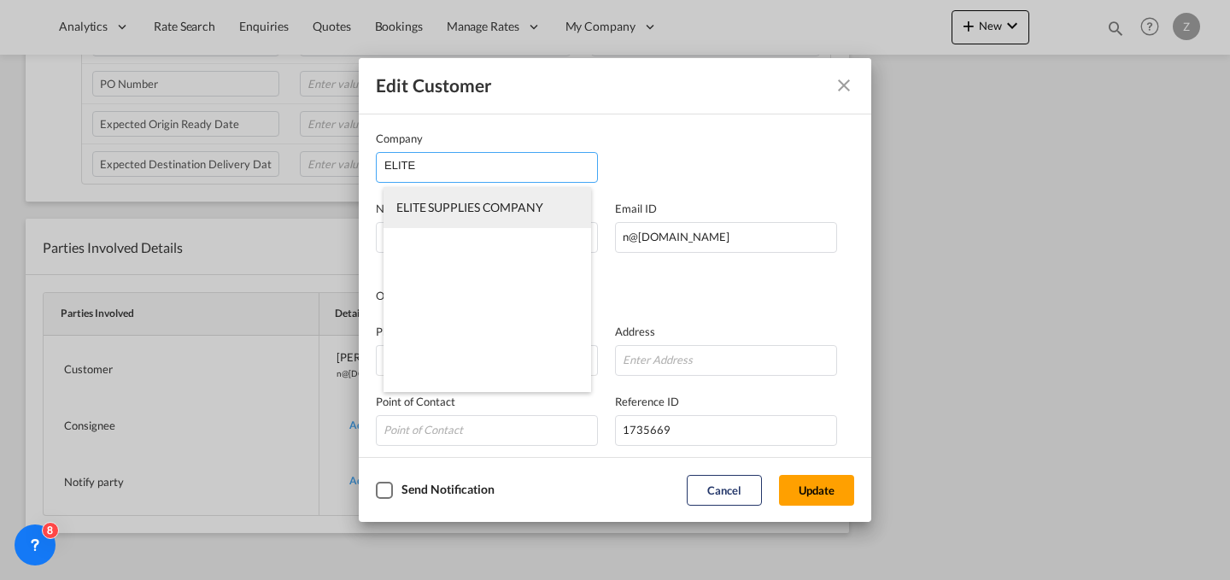
type input "12223"
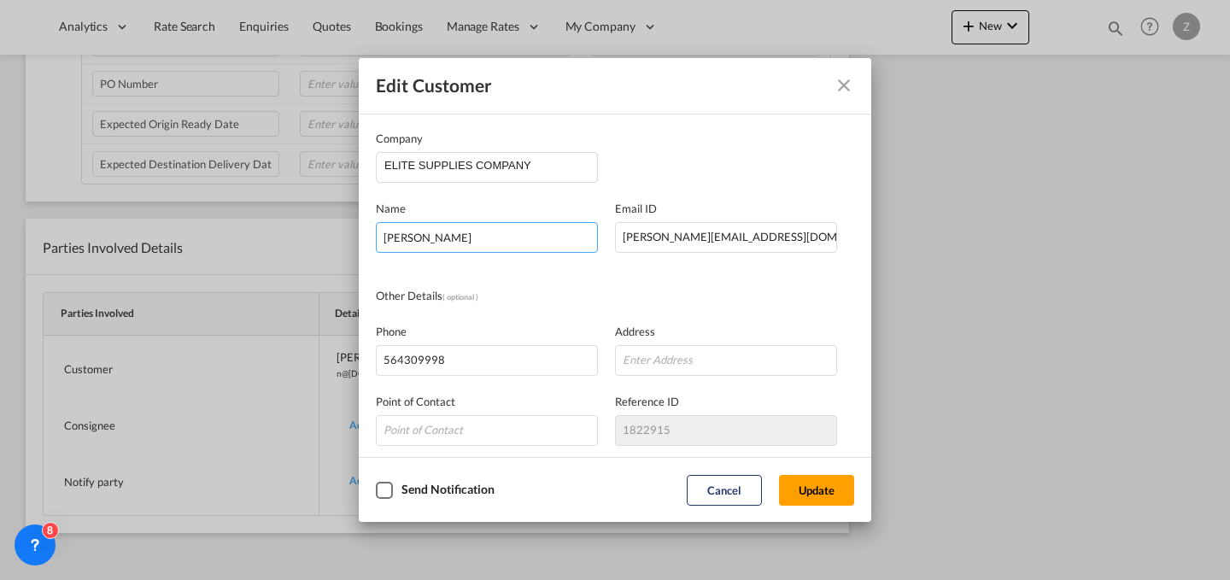
drag, startPoint x: 537, startPoint y: 236, endPoint x: 223, endPoint y: 259, distance: 315.2
click at [223, 259] on div "Edit Customer Company ELITE SUPPLIES COMPANY Name [PERSON_NAME] Email ID [EMAIL…" at bounding box center [615, 290] width 1230 height 580
type input "[PERSON_NAME]"
click at [820, 494] on button "Update" at bounding box center [816, 490] width 75 height 31
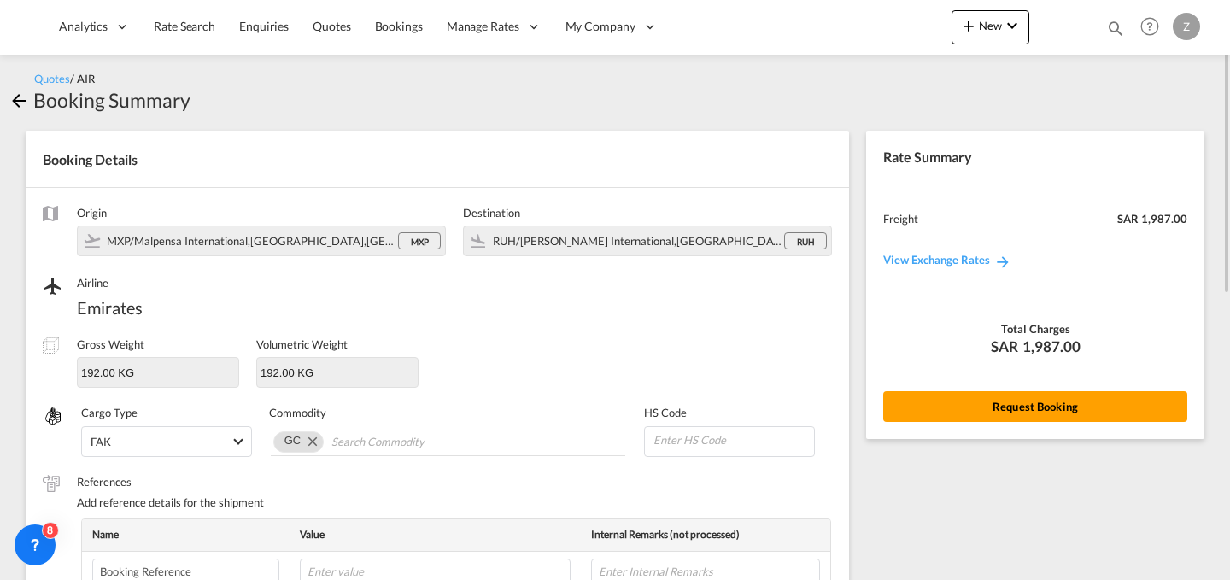
scroll to position [0, 0]
click at [975, 390] on div "Rate Summary Freight SAR 1,987.00 View Exchange Rates Total Charges SAR 1,987.0…" at bounding box center [1035, 286] width 338 height 308
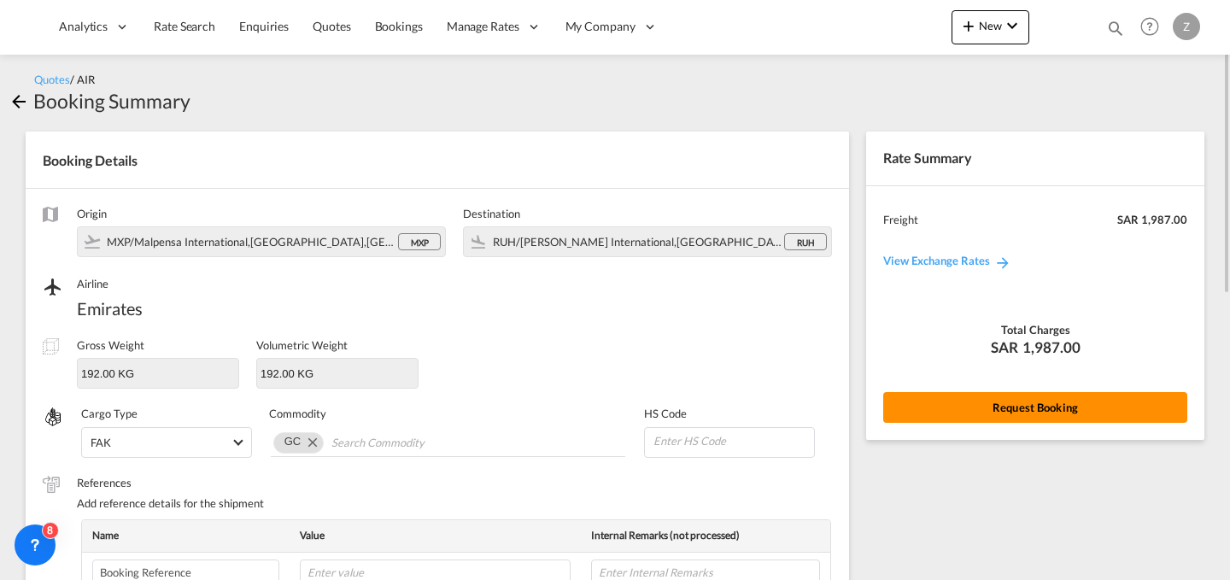
click at [954, 396] on button "Request Booking" at bounding box center [1035, 407] width 304 height 31
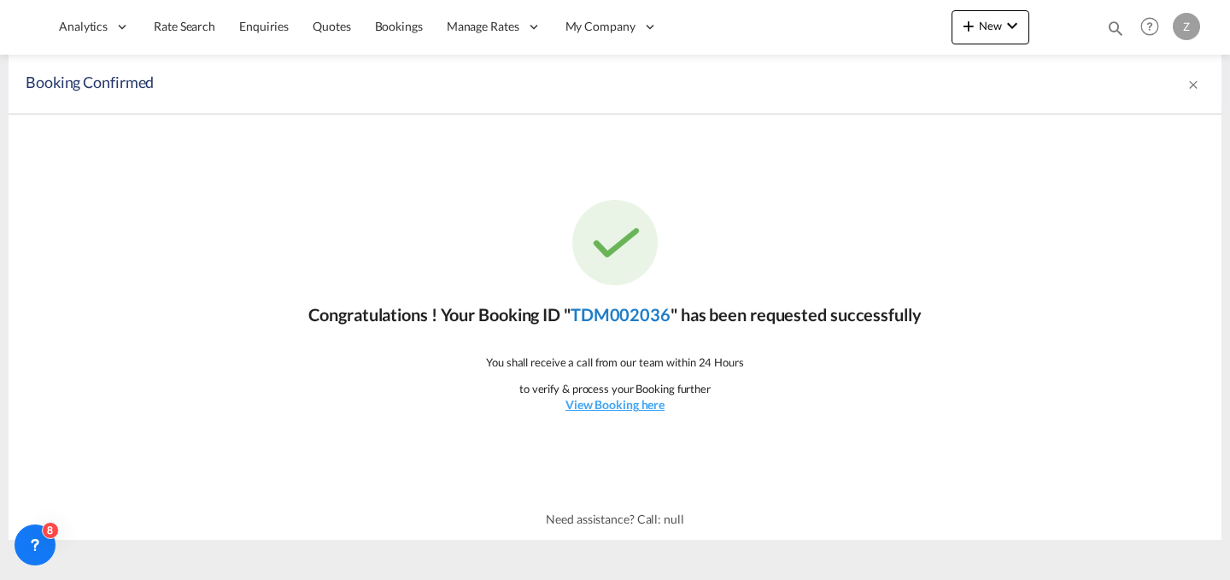
click at [639, 314] on link "TDM002036" at bounding box center [621, 314] width 100 height 21
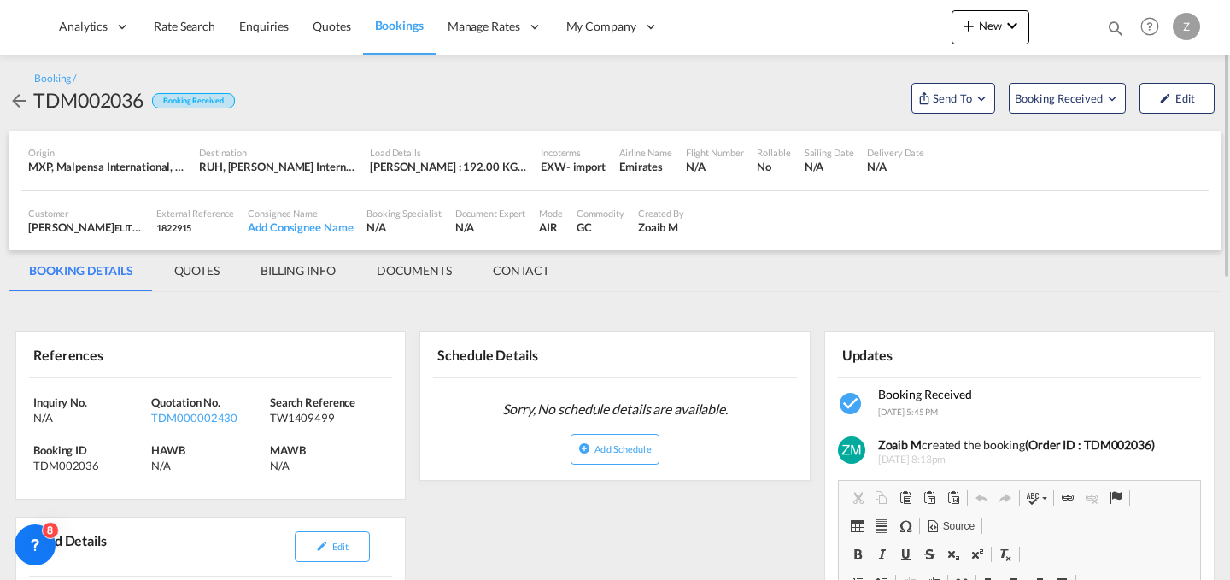
scroll to position [46, 0]
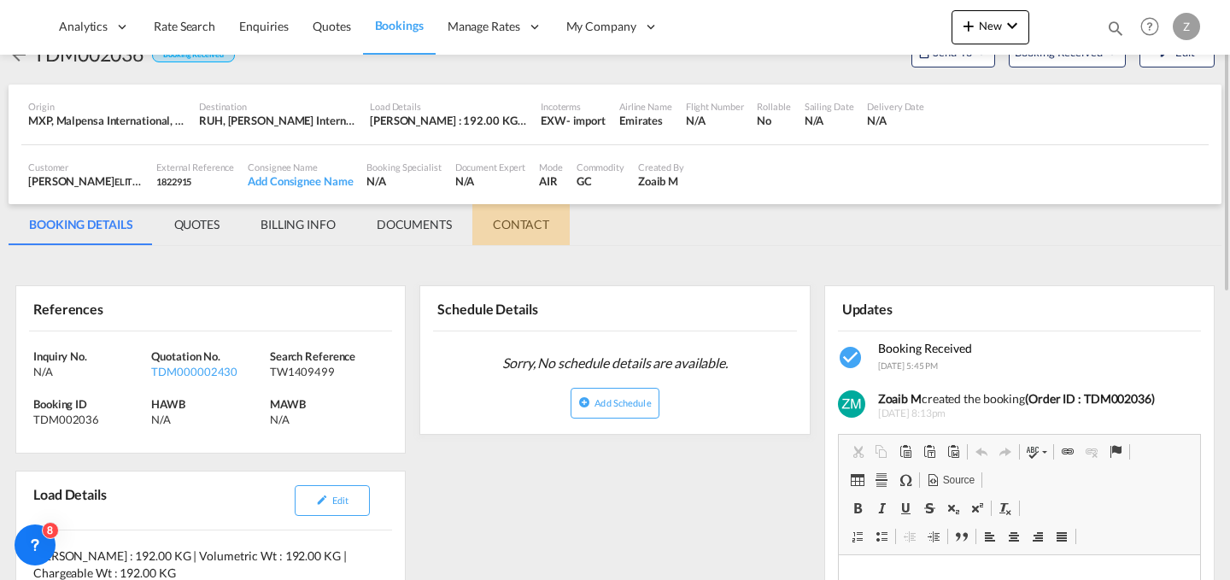
click at [547, 235] on md-tab-item "CONTACT" at bounding box center [520, 224] width 97 height 41
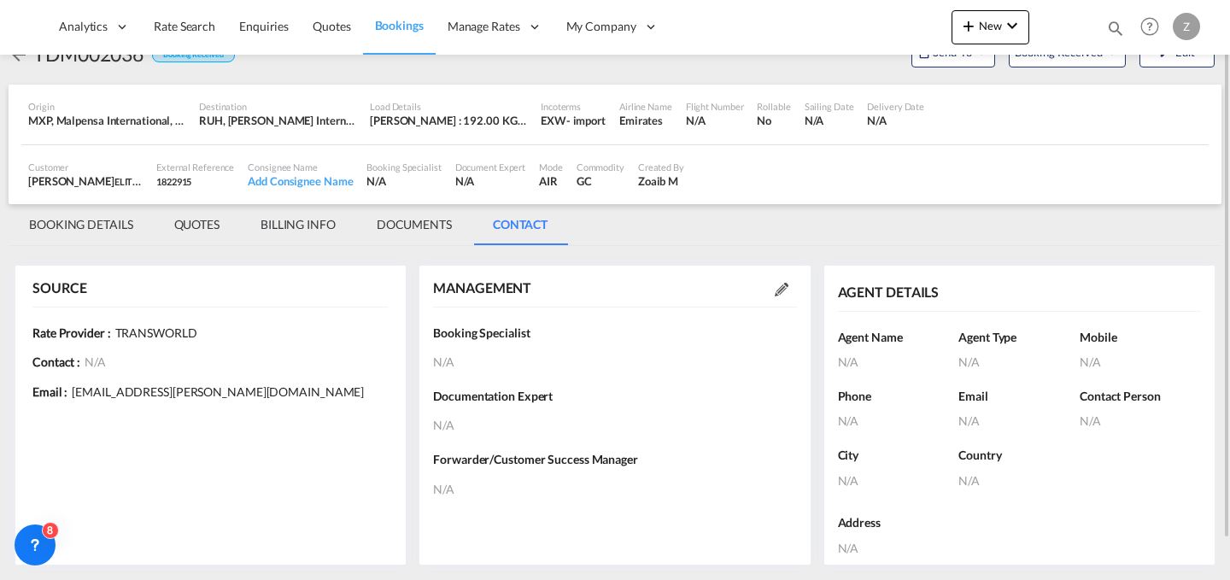
click at [771, 290] on div at bounding box center [781, 288] width 31 height 17
click at [782, 290] on md-icon at bounding box center [782, 290] width 14 height 14
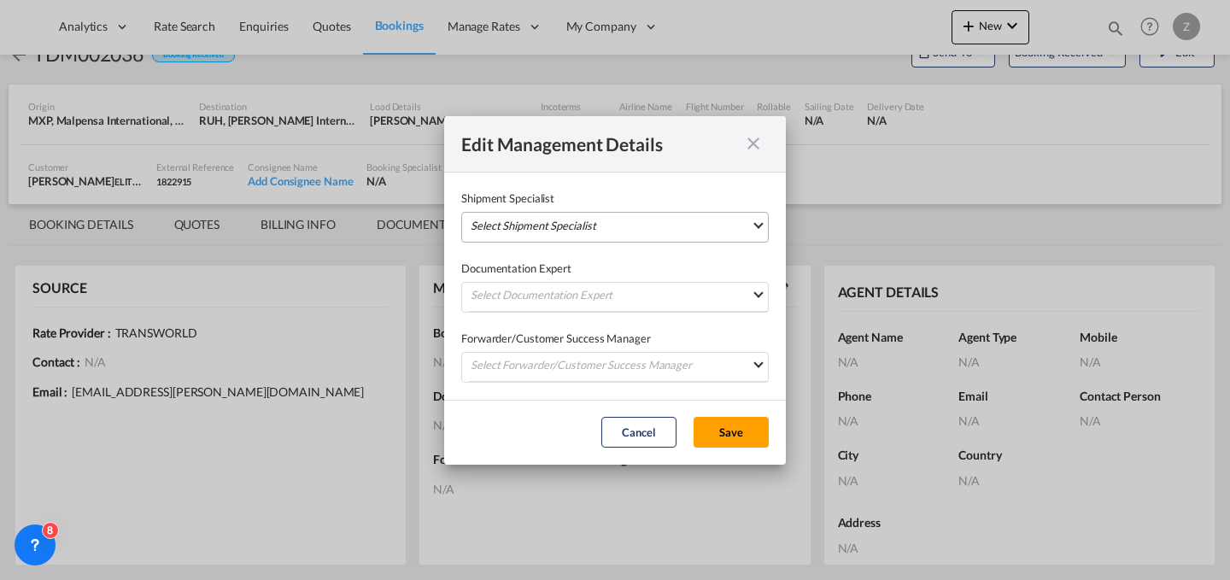
click at [651, 220] on md-select "Select Shipment Specialist [PERSON_NAME] W [PERSON_NAME][EMAIL_ADDRESS][PERSON_…" at bounding box center [615, 227] width 308 height 31
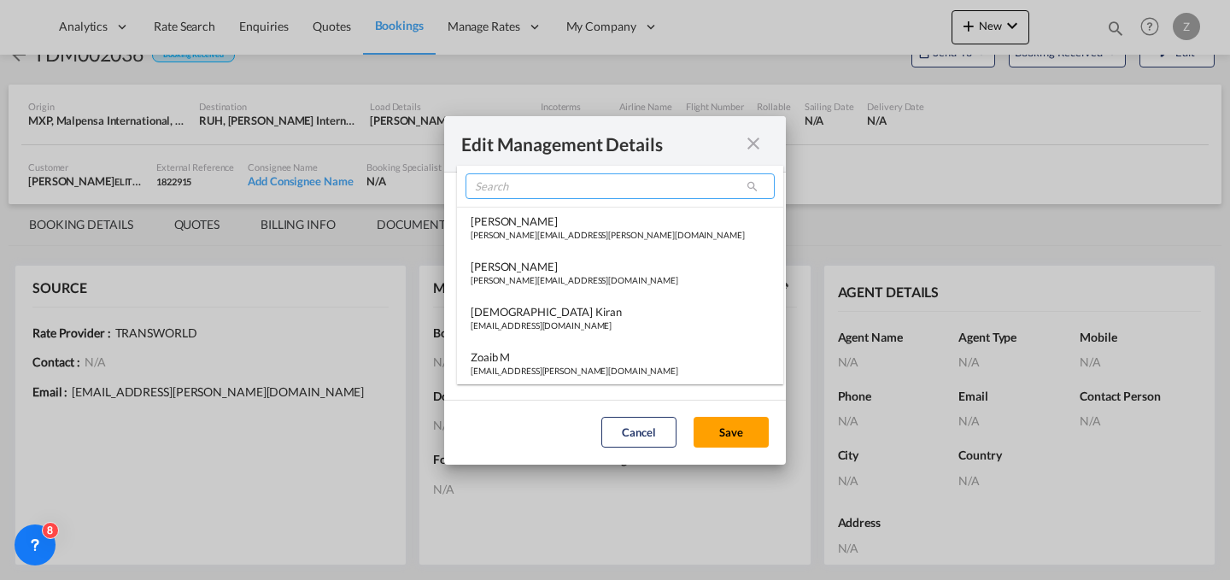
click at [624, 179] on input "search" at bounding box center [620, 186] width 309 height 26
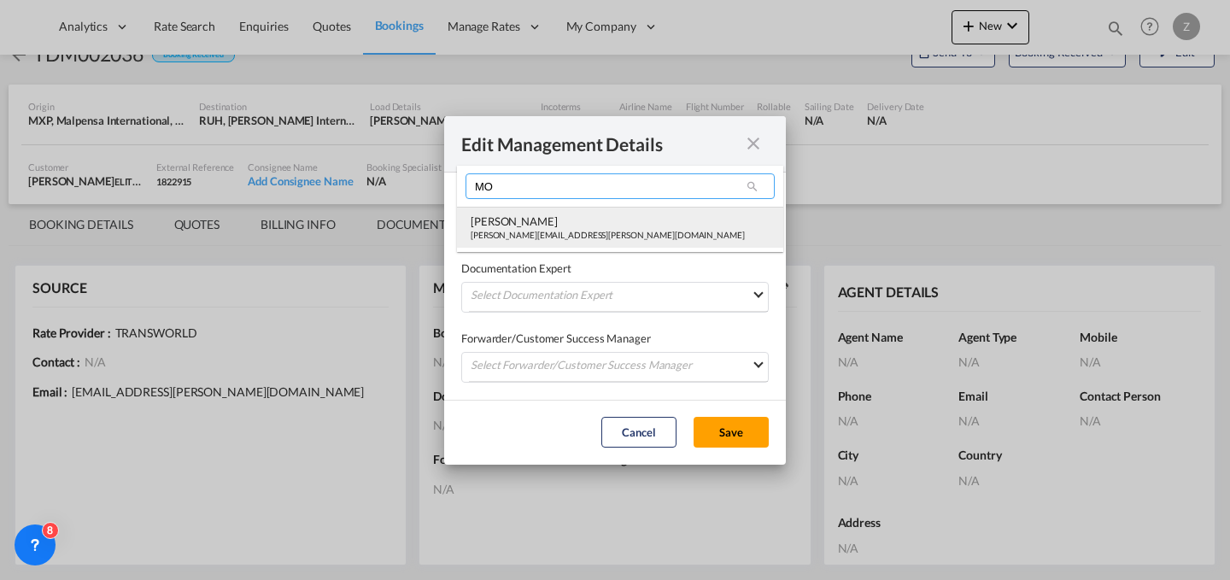
type input "MO"
click at [582, 220] on div "[PERSON_NAME]" at bounding box center [608, 221] width 274 height 15
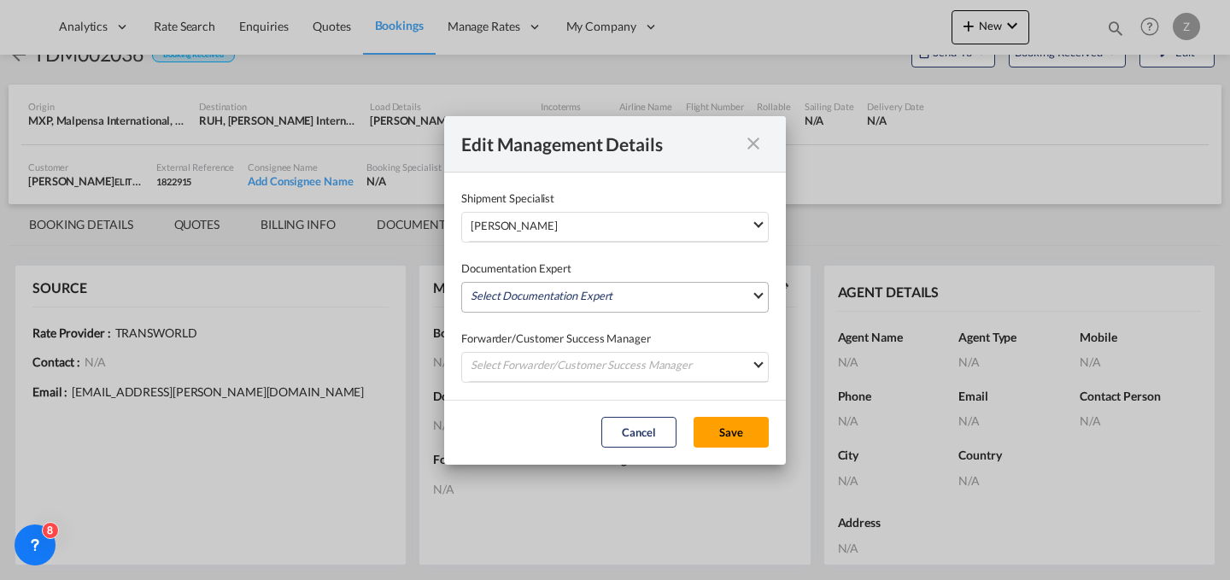
click at [554, 290] on md-select "Select Documentation Expert [PERSON_NAME] W [PERSON_NAME][EMAIL_ADDRESS][PERSON…" at bounding box center [615, 297] width 308 height 31
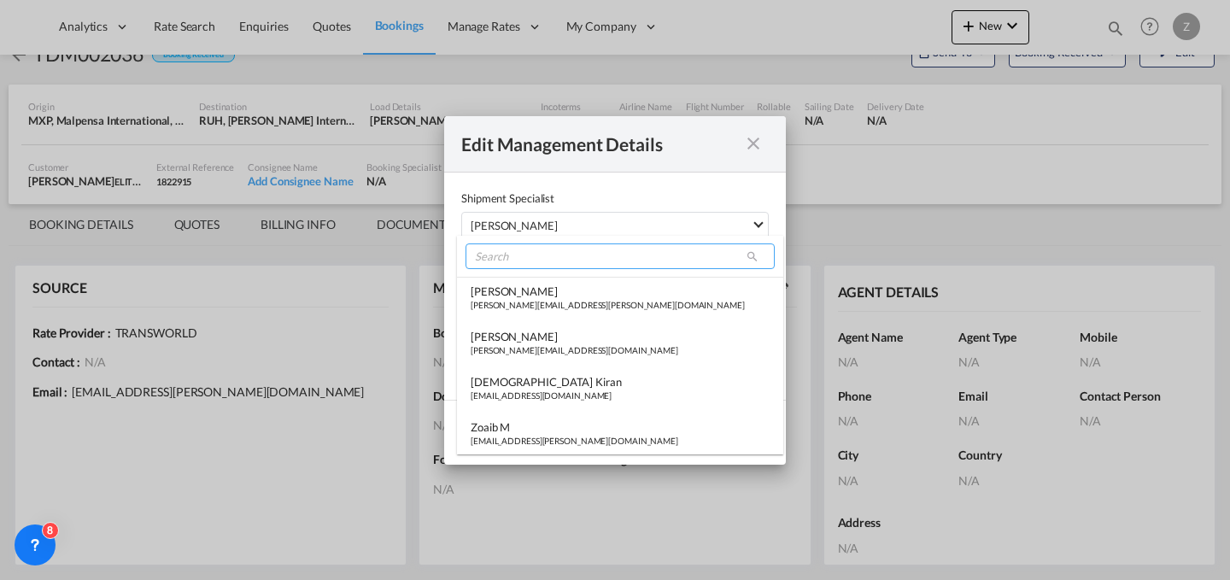
click at [601, 254] on input "search" at bounding box center [620, 256] width 309 height 26
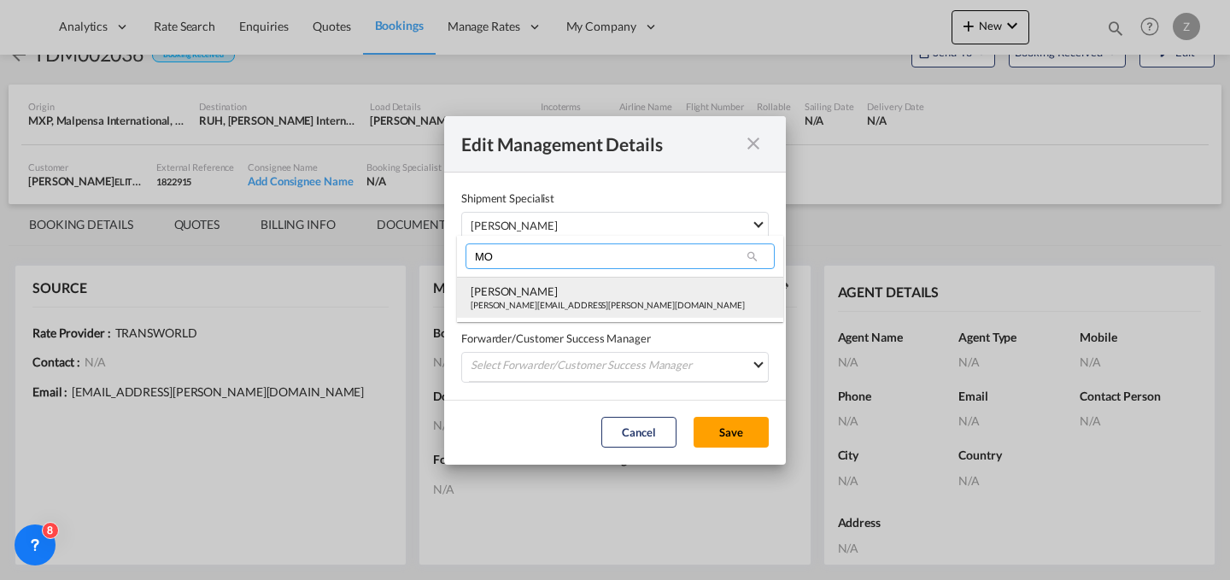
type input "MO"
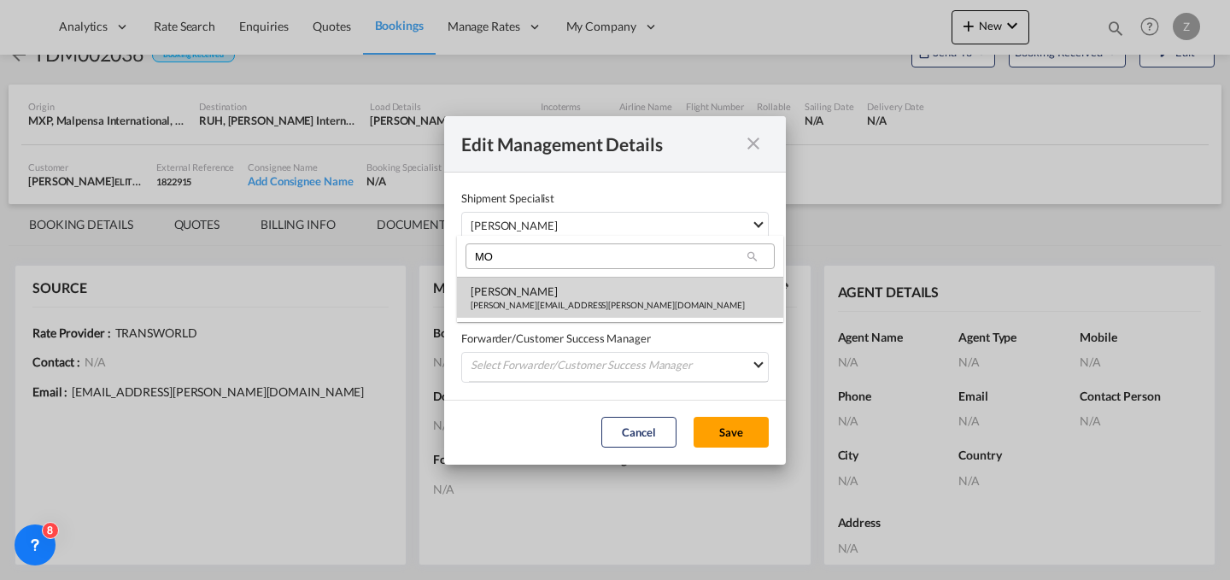
click at [573, 295] on div "[PERSON_NAME]" at bounding box center [608, 291] width 274 height 15
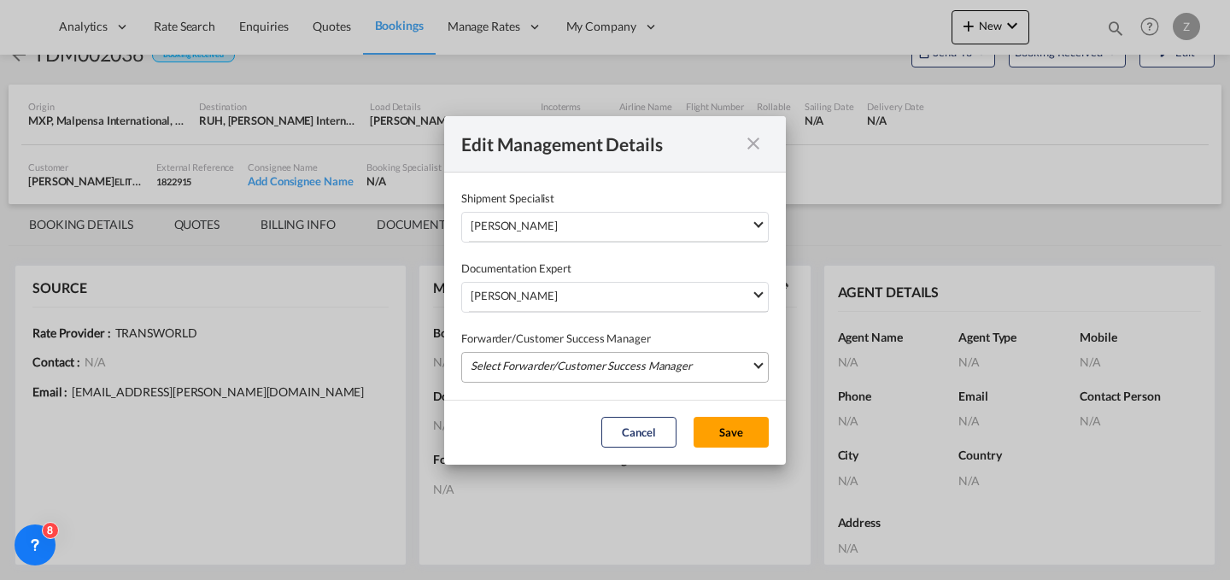
click at [561, 356] on md-select "Select Forwarder/Customer Success Manager [PERSON_NAME] [PERSON_NAME][EMAIL_ADD…" at bounding box center [615, 367] width 308 height 31
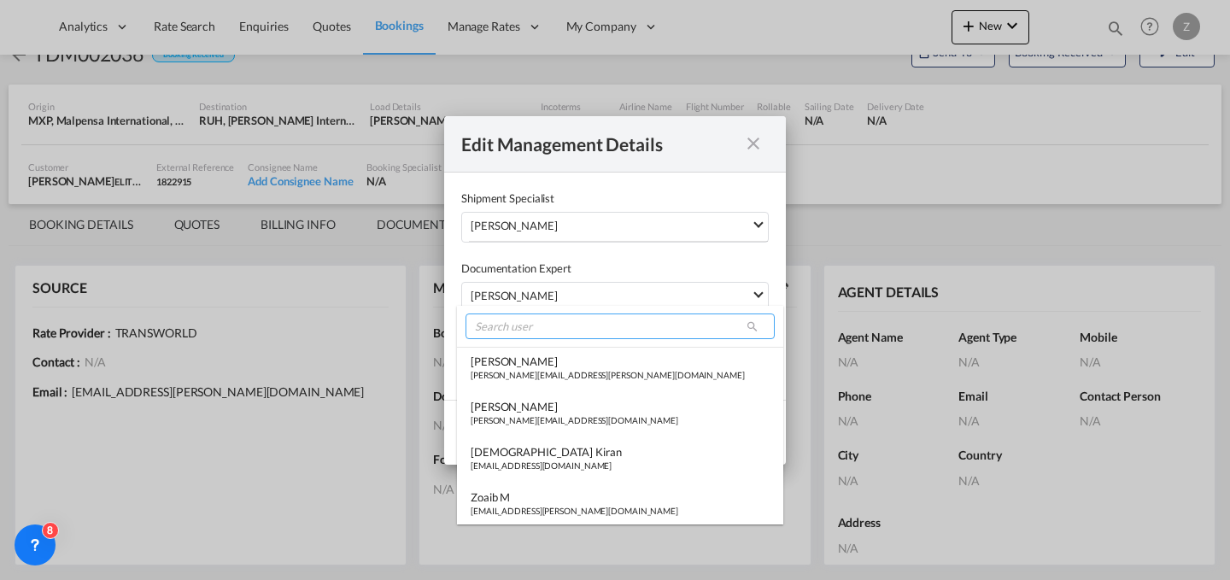
click at [581, 336] on input "search" at bounding box center [620, 327] width 309 height 26
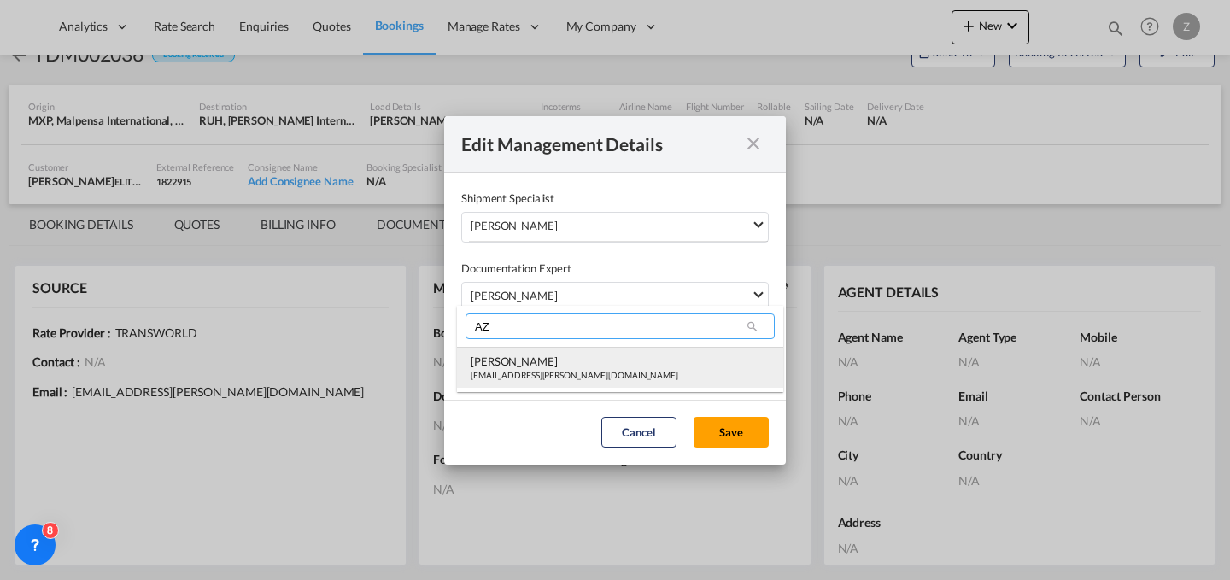
type input "AZ"
click at [559, 367] on div "[PERSON_NAME]" at bounding box center [575, 361] width 208 height 15
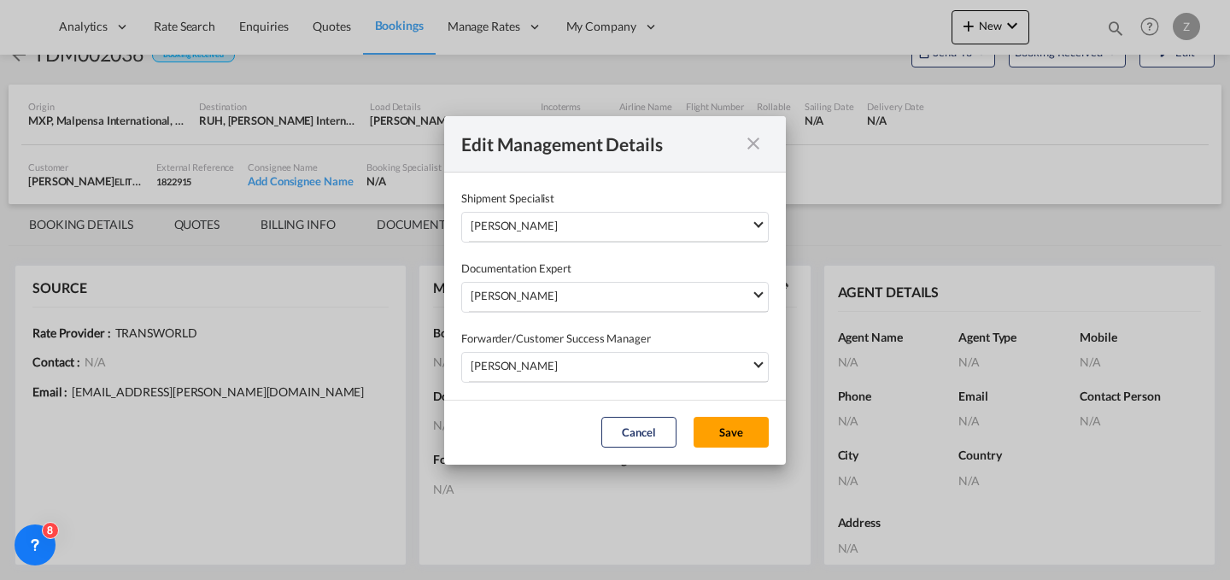
click at [711, 414] on md-dialog-actions "Cancel Save" at bounding box center [615, 432] width 342 height 65
click at [729, 442] on button "Save" at bounding box center [731, 432] width 75 height 31
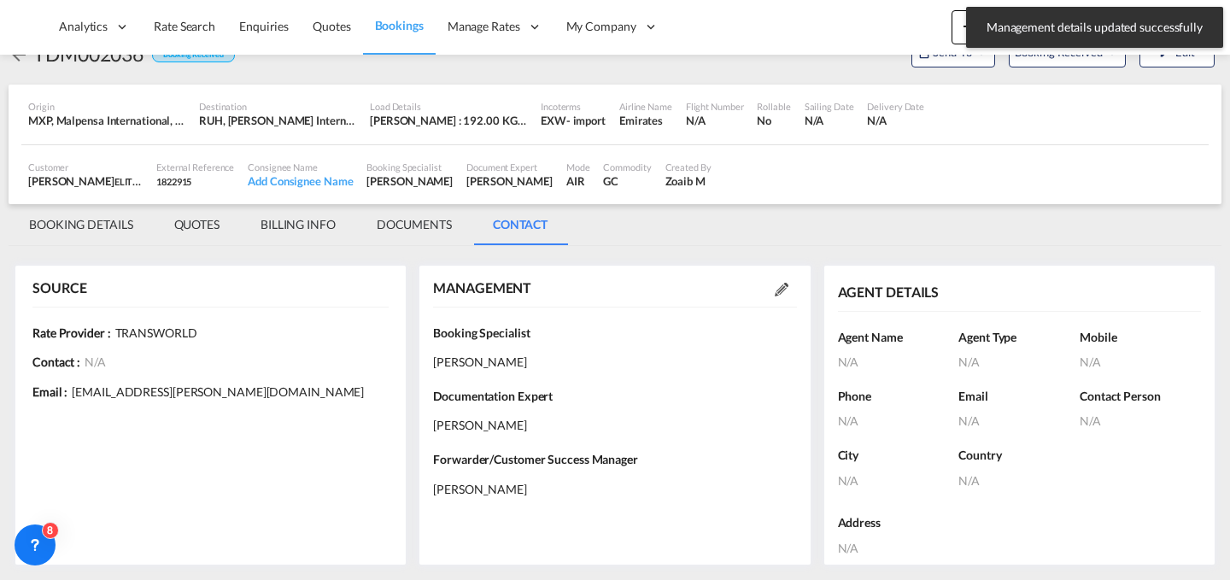
click at [75, 226] on md-tab-item "BOOKING DETAILS" at bounding box center [81, 224] width 145 height 41
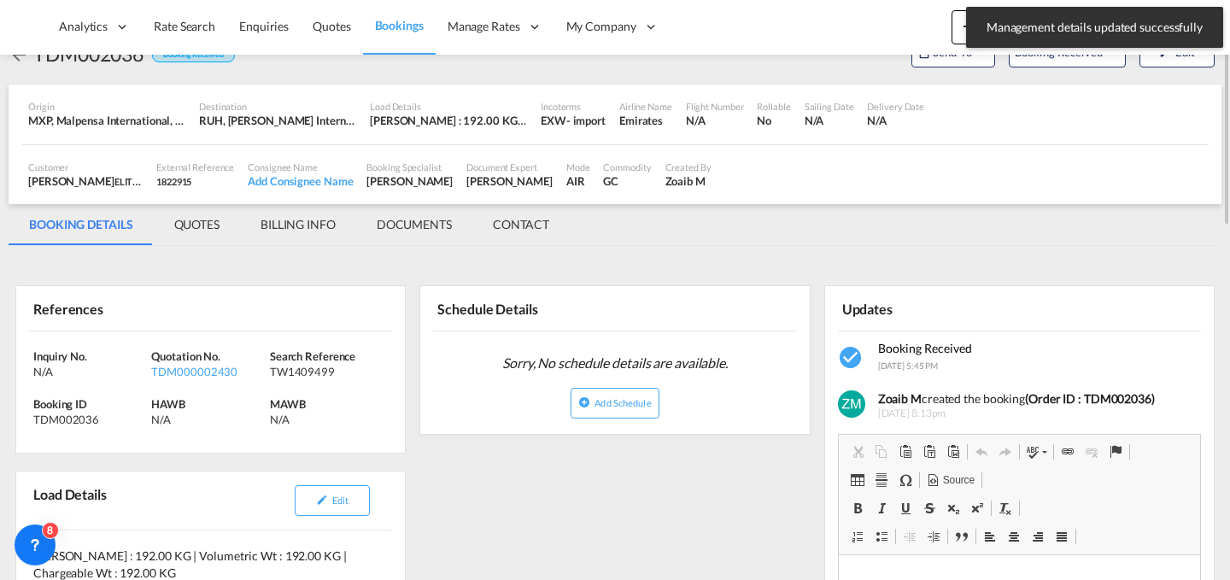
scroll to position [0, 0]
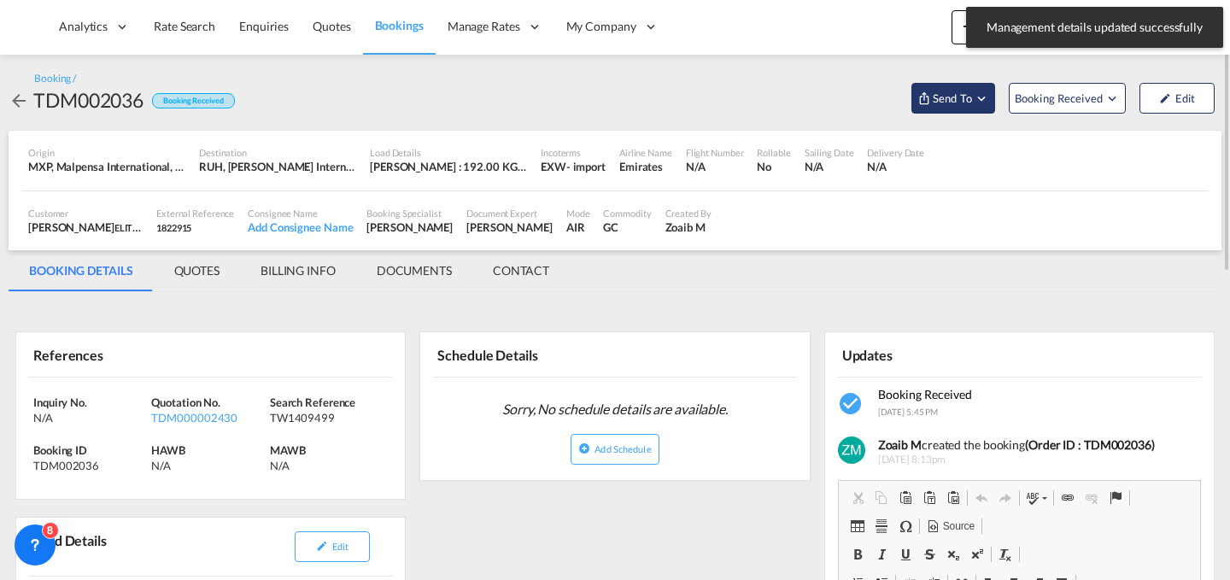
click at [953, 93] on span "Send To" at bounding box center [952, 98] width 43 height 17
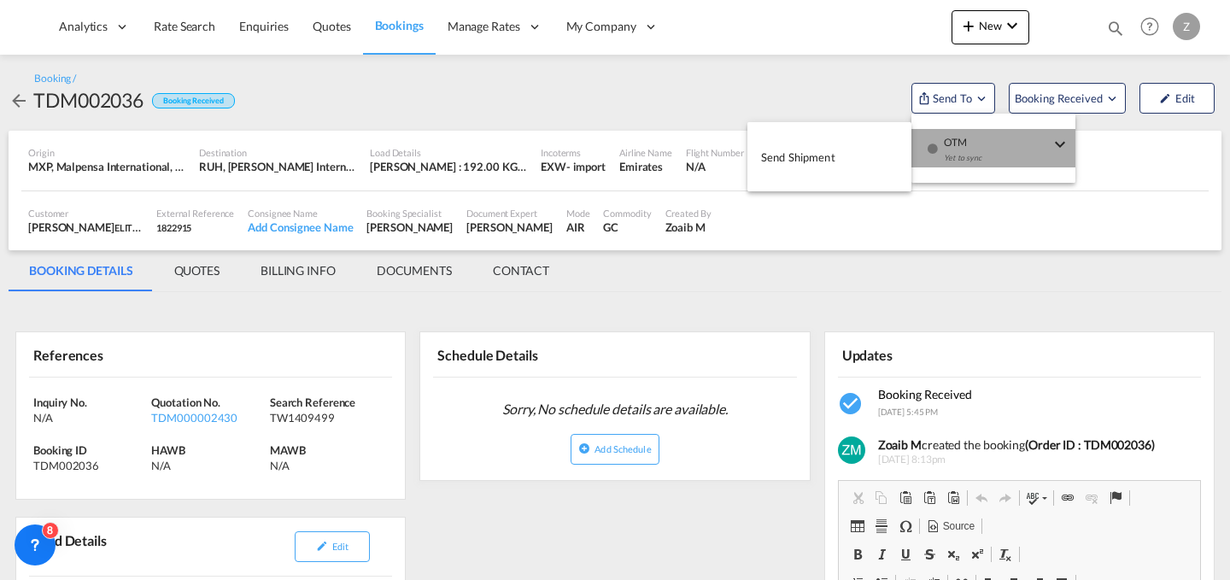
click at [977, 140] on span "OTM" at bounding box center [997, 136] width 106 height 15
click at [862, 144] on button "Send Shipment" at bounding box center [830, 157] width 164 height 38
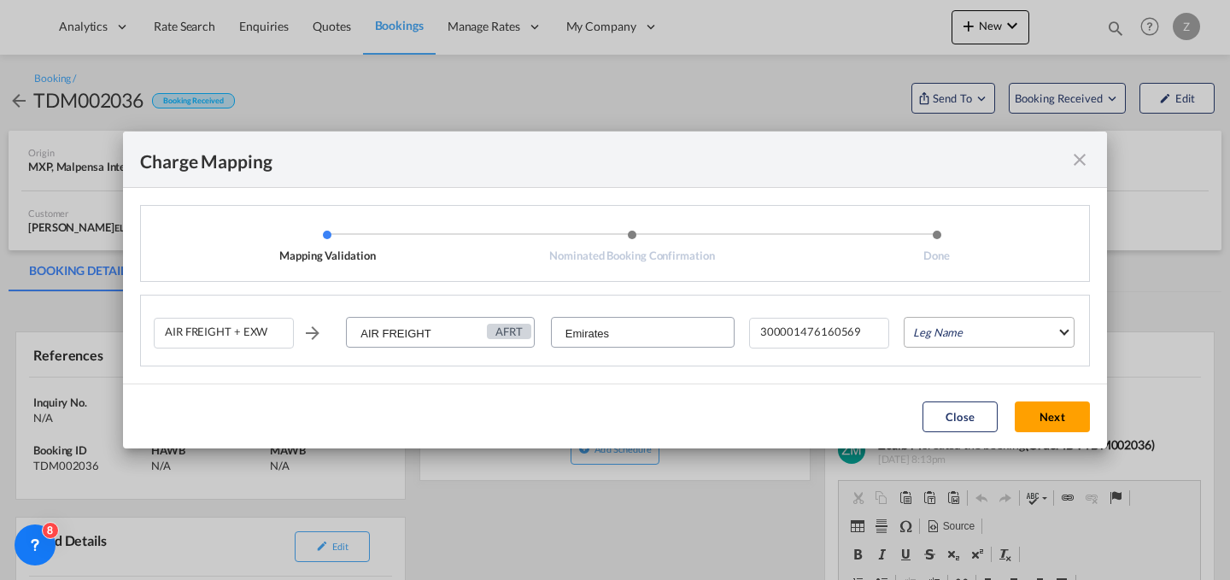
click at [935, 318] on md-select "Leg Name HANDLING ORIGIN HANDLING DESTINATION OTHERS TL PICK UP CUSTOMS ORIGIN …" at bounding box center [989, 332] width 171 height 31
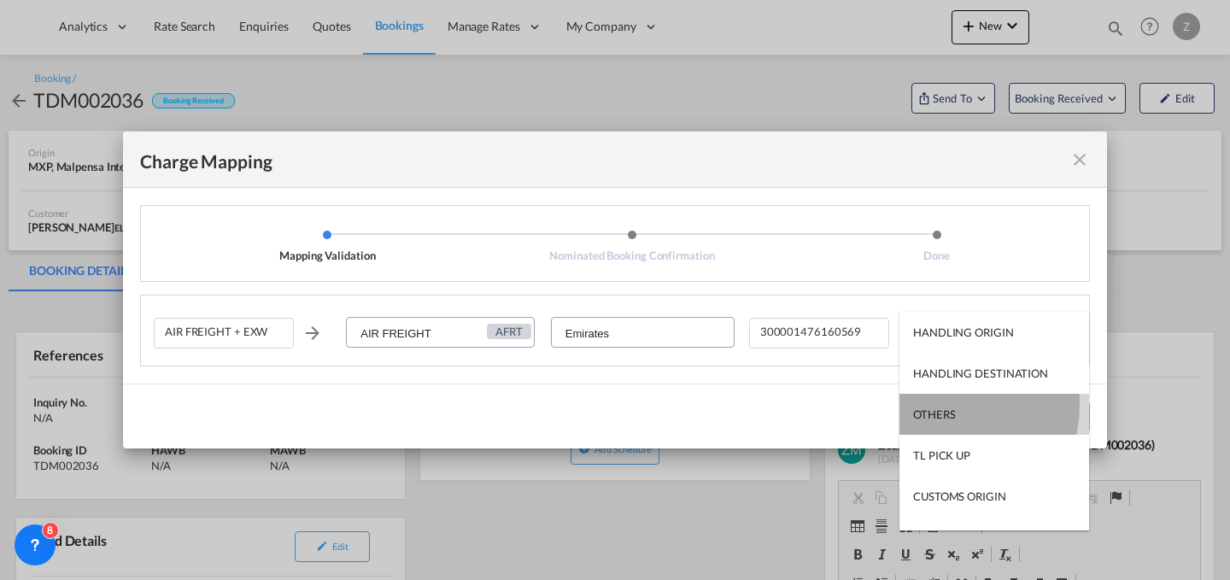
click at [936, 404] on md-option "OTHERS" at bounding box center [995, 414] width 190 height 41
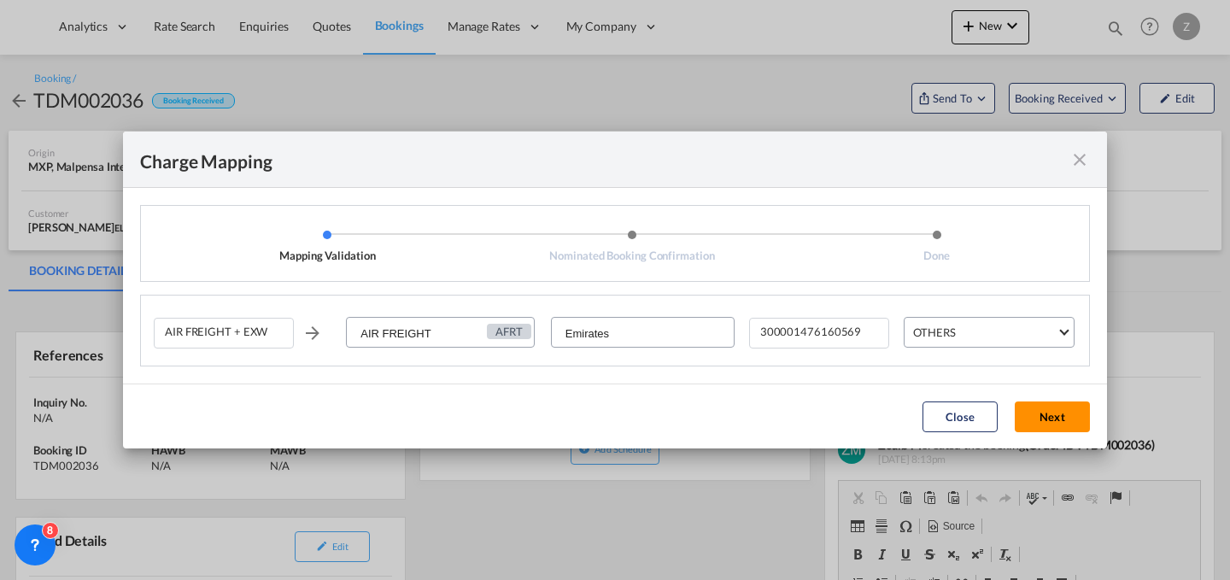
click at [1042, 411] on button "Next" at bounding box center [1052, 417] width 75 height 31
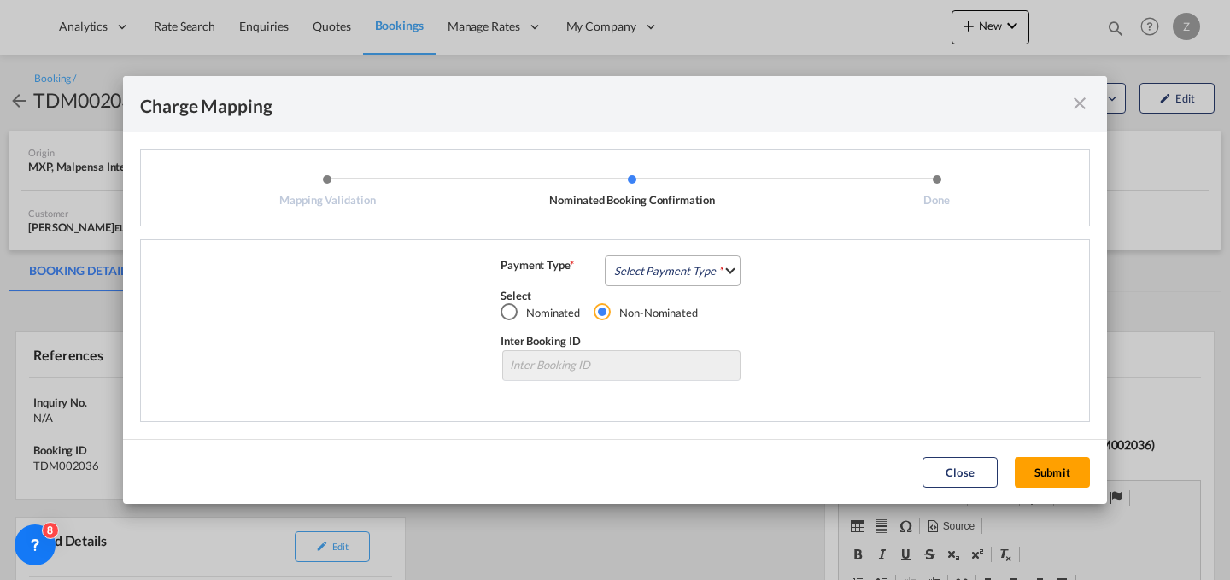
click at [703, 277] on md-select "Select Payment Type COLLECT PREPAID" at bounding box center [673, 270] width 136 height 31
click at [703, 274] on md-option "COLLECT" at bounding box center [677, 269] width 151 height 41
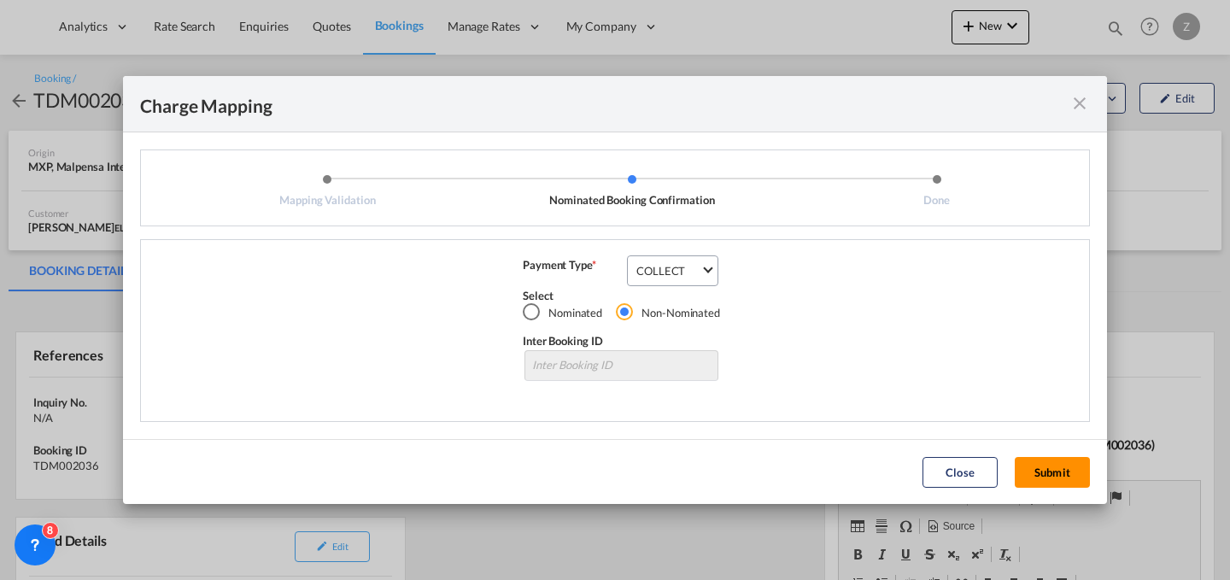
click at [1034, 472] on button "Submit" at bounding box center [1052, 472] width 75 height 31
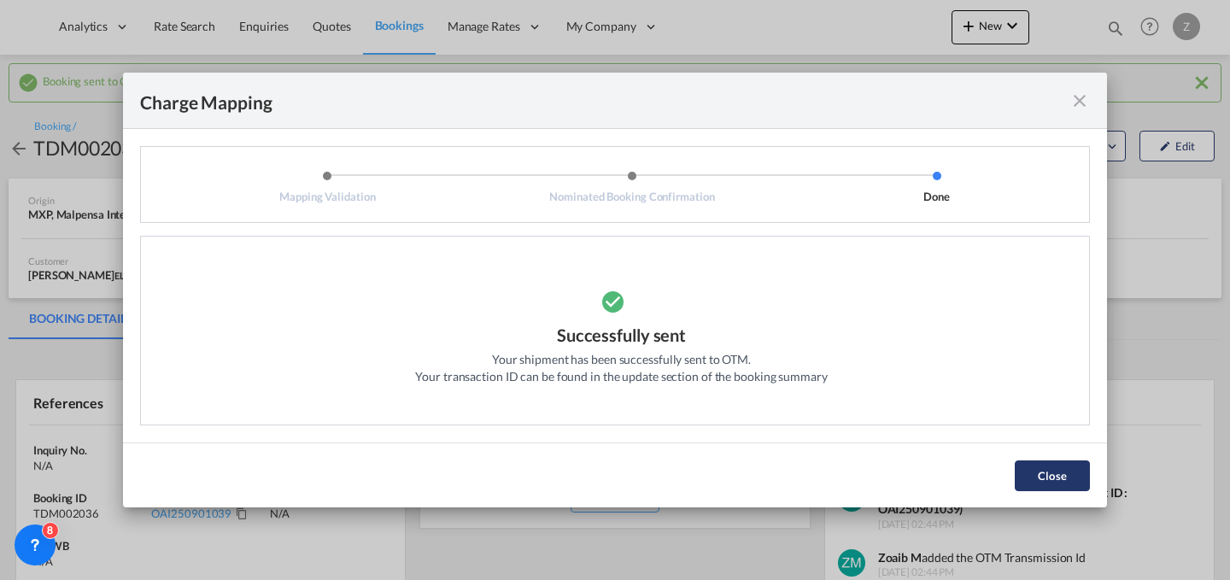
click at [1019, 460] on button "Close" at bounding box center [1052, 475] width 75 height 31
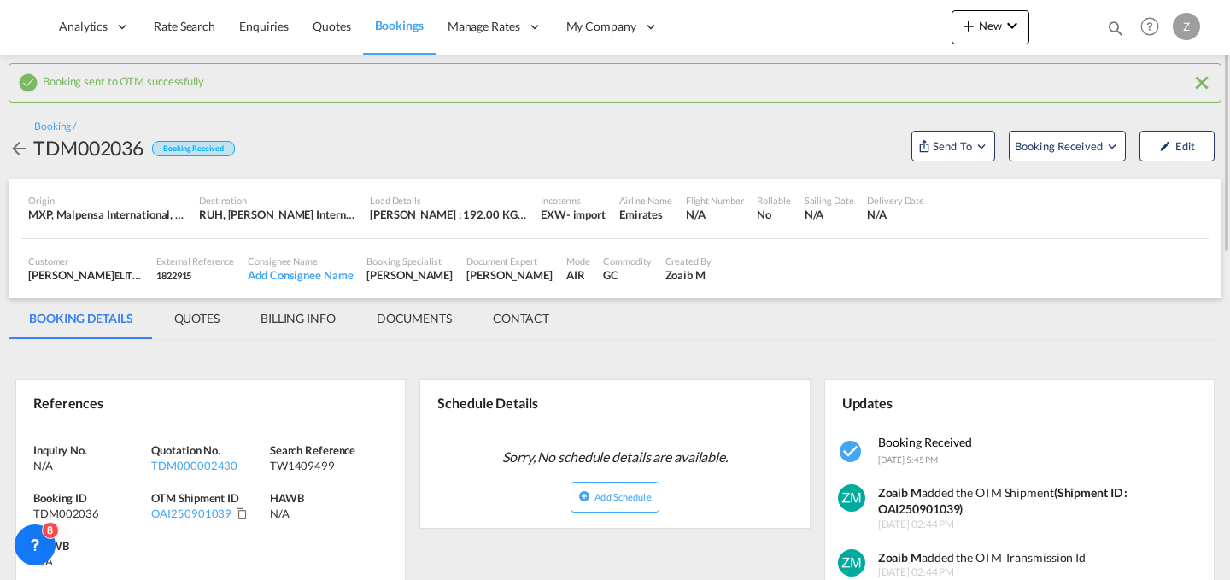
click at [243, 520] on div "OAI250901039" at bounding box center [210, 513] width 118 height 15
click at [241, 519] on md-icon "Click to Copy" at bounding box center [242, 513] width 12 height 12
